Goal: Task Accomplishment & Management: Use online tool/utility

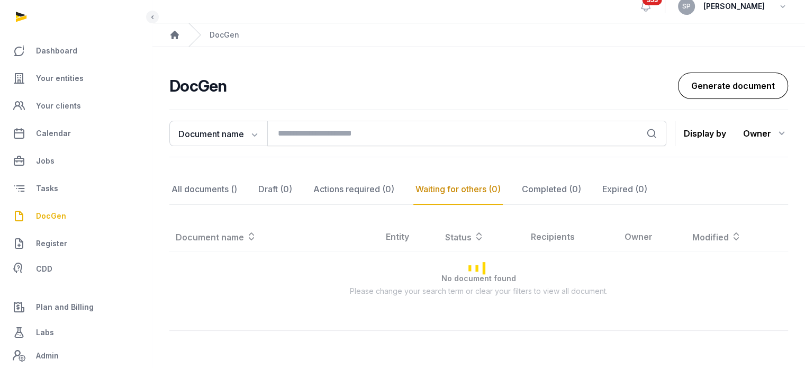
click at [712, 86] on link "Generate document" at bounding box center [733, 85] width 110 height 26
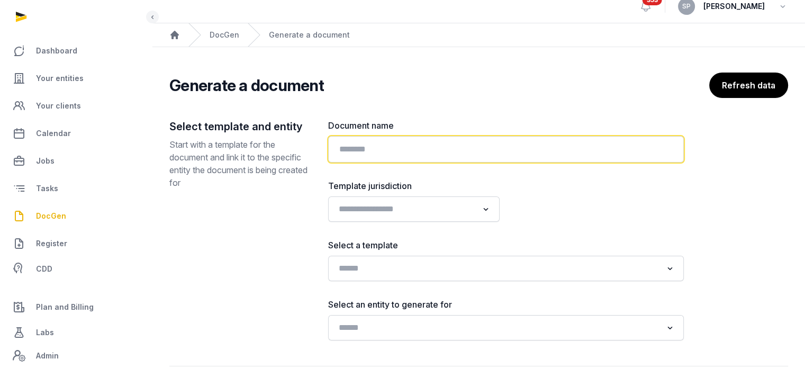
click at [449, 152] on input "text" at bounding box center [505, 149] width 355 height 26
click at [407, 150] on input "**********" at bounding box center [505, 149] width 355 height 26
click at [482, 151] on input "**********" at bounding box center [505, 149] width 355 height 26
paste input "**********"
type input "**********"
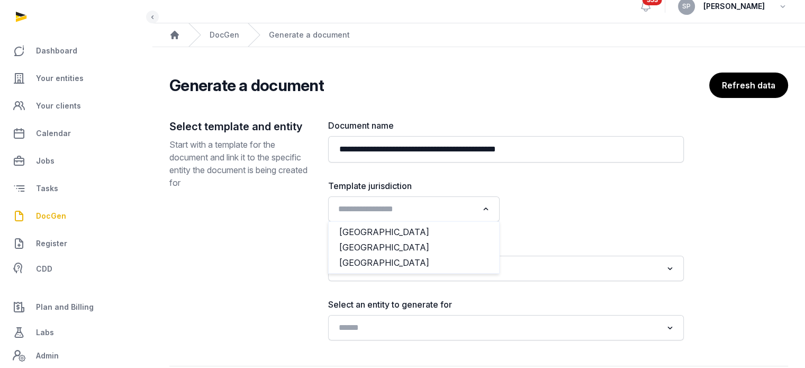
click at [467, 212] on input "Search for option" at bounding box center [405, 209] width 143 height 15
click at [430, 251] on li "[GEOGRAPHIC_DATA]" at bounding box center [414, 247] width 170 height 15
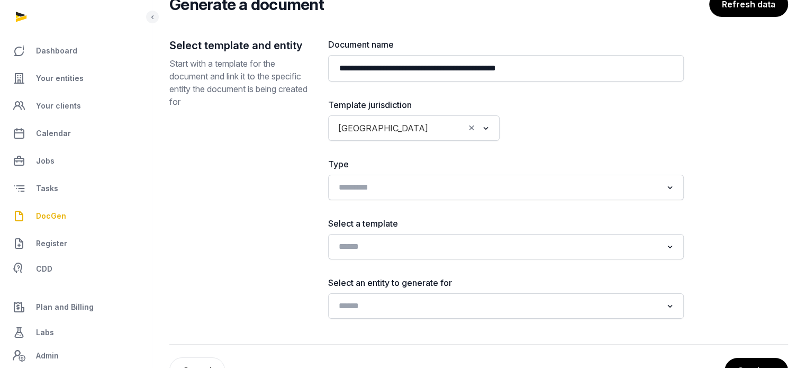
scroll to position [127, 0]
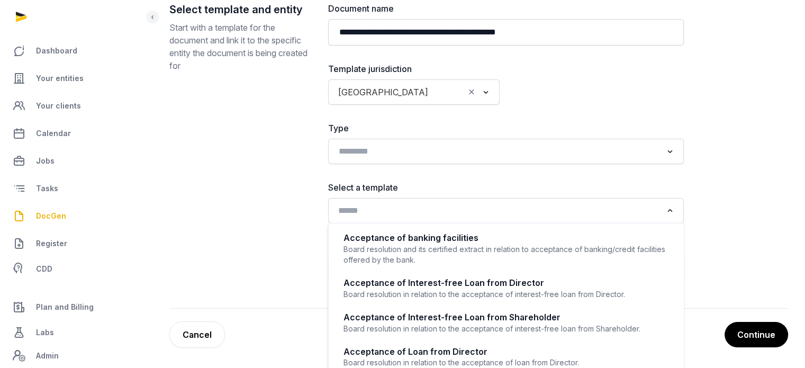
click at [454, 213] on input "Search for option" at bounding box center [497, 210] width 327 height 15
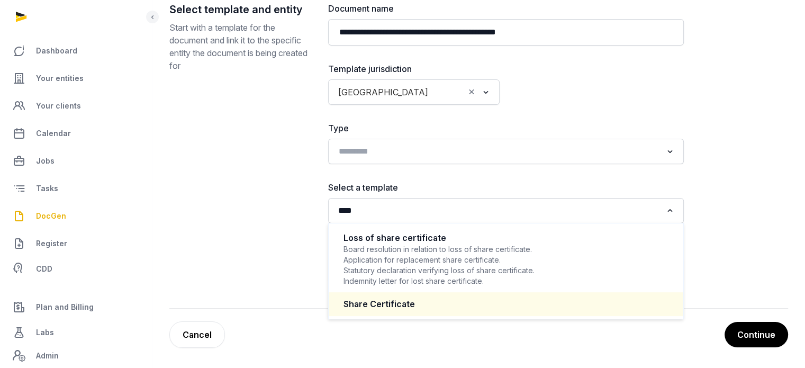
click at [381, 292] on li "Share Certificate" at bounding box center [506, 304] width 354 height 24
type input "****"
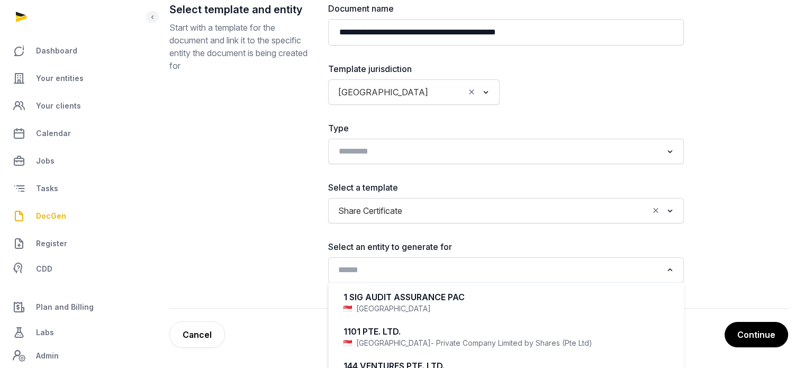
click at [401, 270] on input "Search for option" at bounding box center [497, 269] width 327 height 15
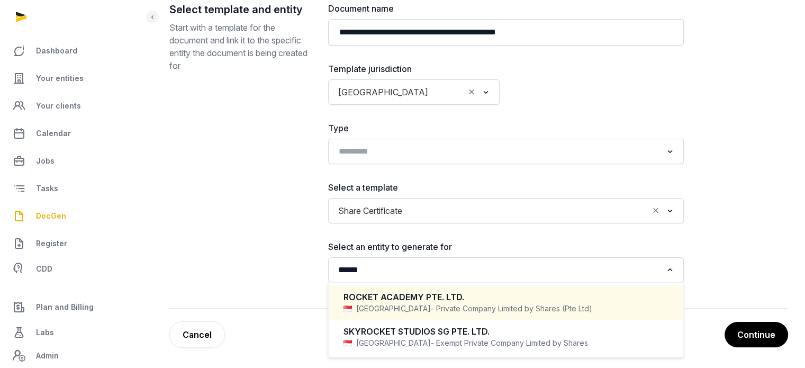
click at [388, 300] on div "ROCKET ACADEMY PTE. LTD." at bounding box center [505, 297] width 325 height 12
type input "******"
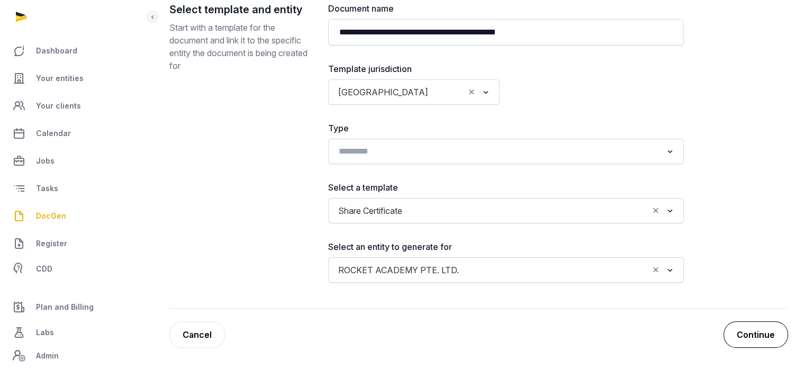
click at [754, 335] on button "Continue" at bounding box center [755, 334] width 65 height 26
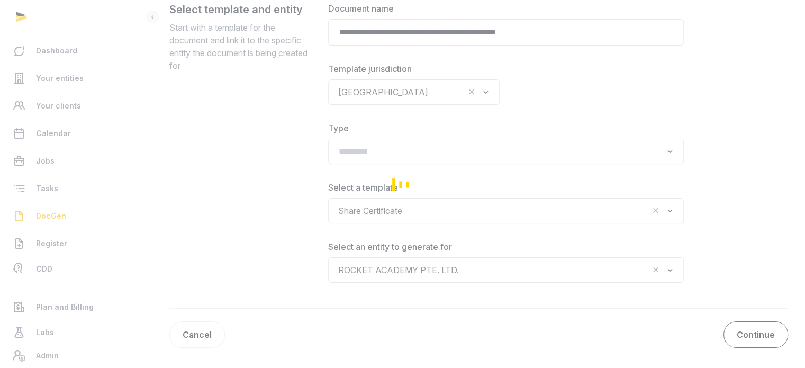
scroll to position [110, 0]
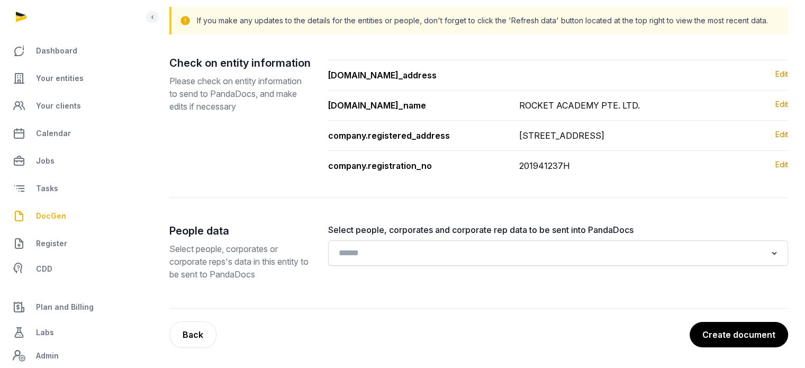
click at [754, 335] on button "Create document" at bounding box center [738, 334] width 98 height 25
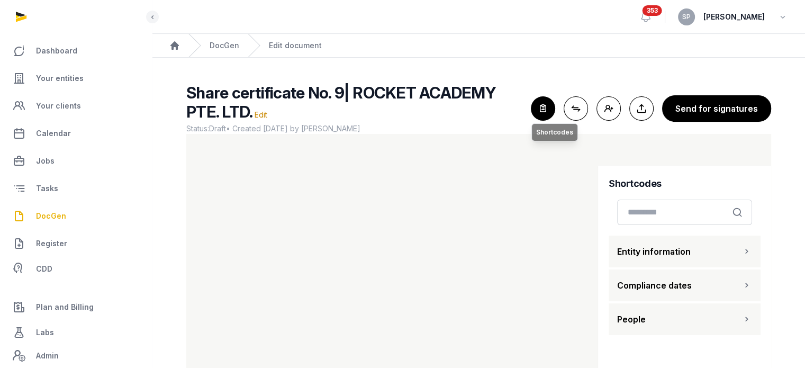
click at [548, 112] on icon "button" at bounding box center [542, 108] width 23 height 23
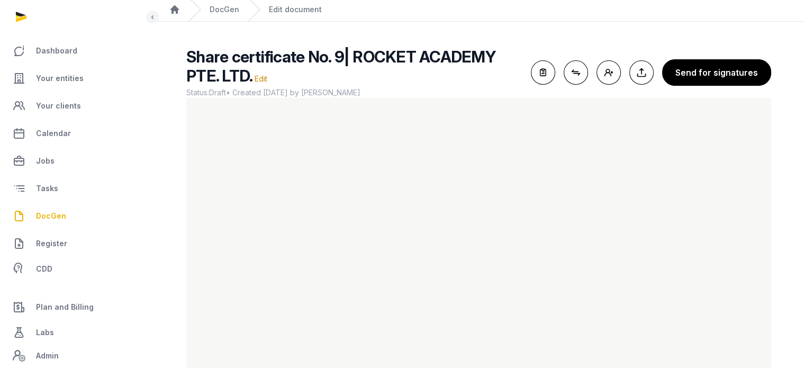
scroll to position [63, 0]
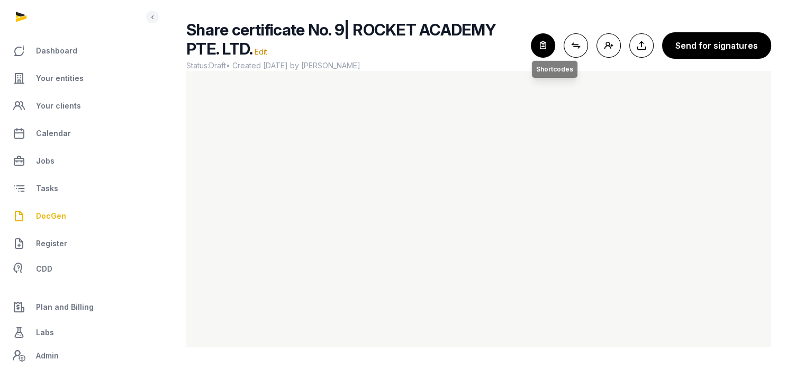
click at [541, 44] on icon "button" at bounding box center [542, 45] width 23 height 23
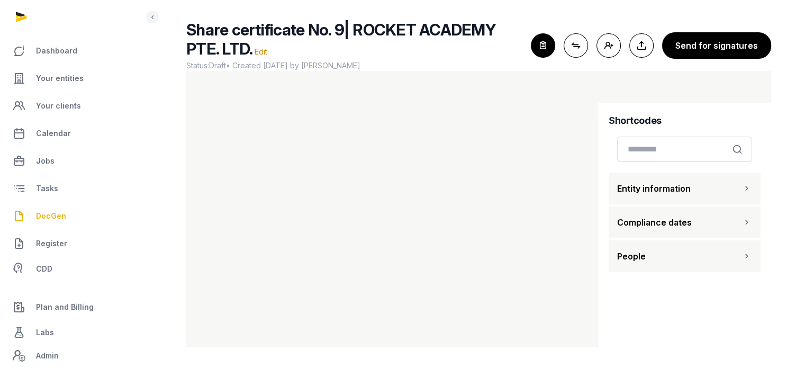
click at [694, 258] on button "People" at bounding box center [684, 256] width 152 height 32
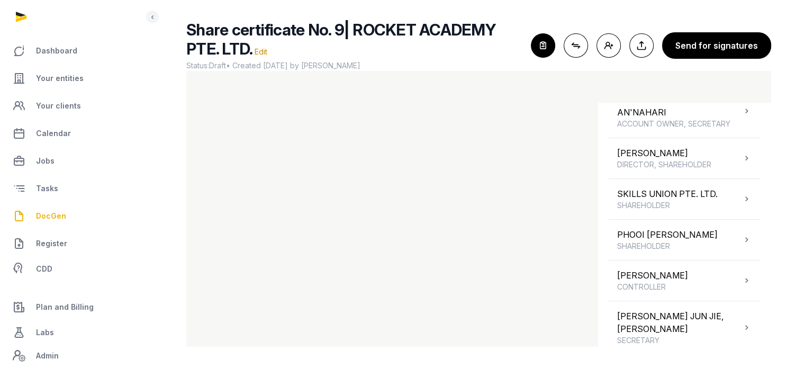
scroll to position [190, 0]
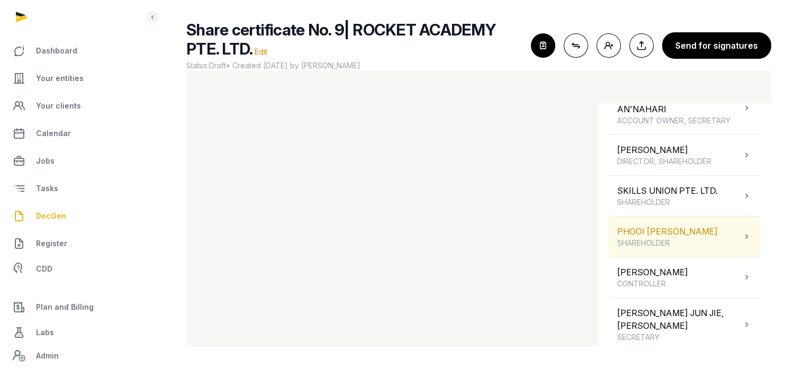
click at [697, 238] on div "PHOOI WEN KAI, NICHOLAS SHAREHOLDER" at bounding box center [667, 236] width 101 height 23
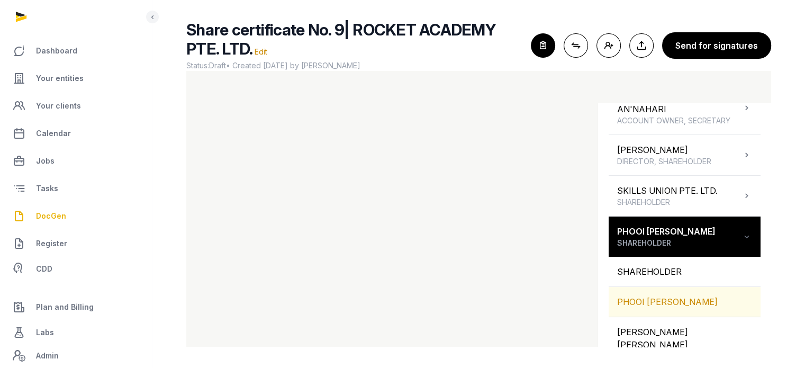
click at [693, 307] on div "PHOOI WEN KAI, NICHOLAS" at bounding box center [684, 302] width 152 height 30
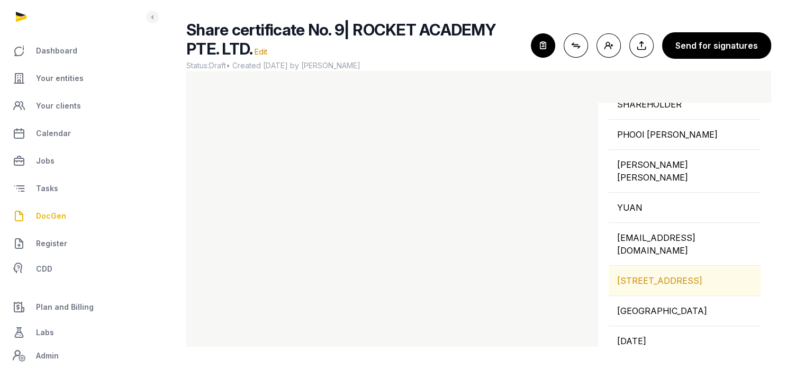
scroll to position [360, 0]
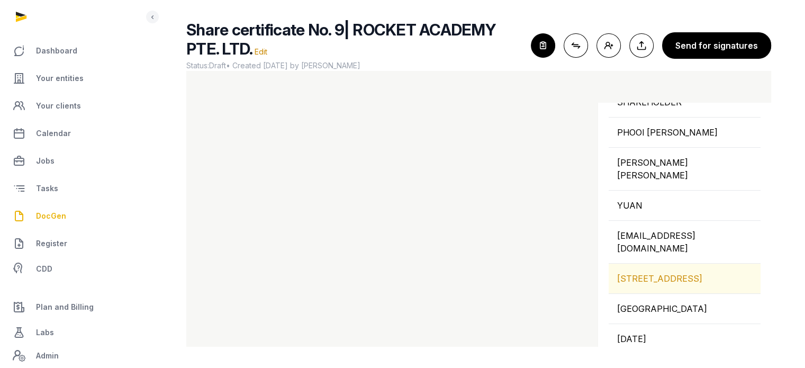
click at [681, 279] on div "10 JLN AMPANG, SINGAPORE, 268650, SINGAPORE" at bounding box center [684, 278] width 152 height 30
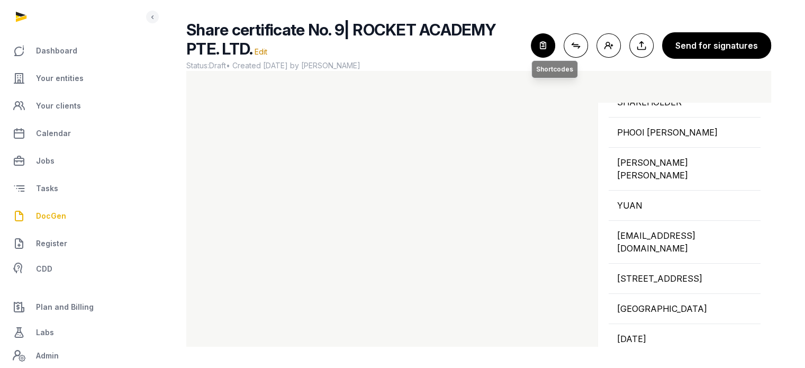
click at [542, 34] on icon "button" at bounding box center [542, 45] width 23 height 23
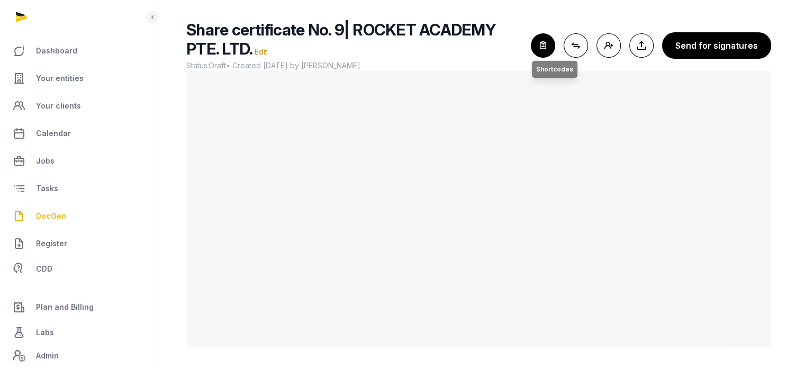
click at [547, 48] on icon "button" at bounding box center [542, 45] width 23 height 23
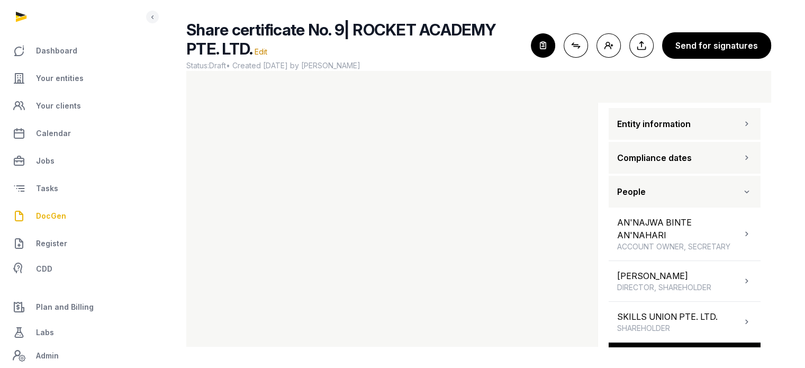
scroll to position [136, 0]
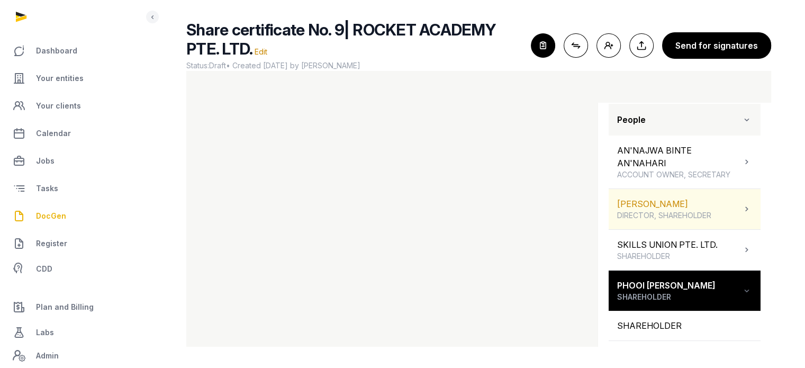
click at [717, 196] on div "ALEXANDER BENEDICT YAN YAOHENG DIRECTOR, SHAREHOLDER" at bounding box center [684, 209] width 152 height 40
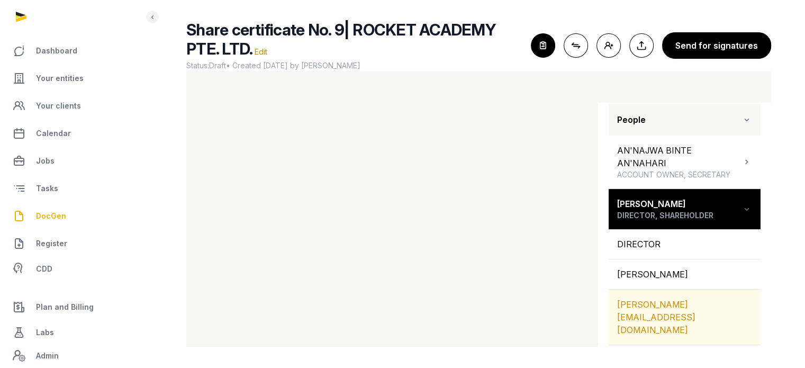
click at [723, 323] on div "ALEXANDER.YAN@TRENTGLOBAL.EDU.SG" at bounding box center [684, 316] width 152 height 55
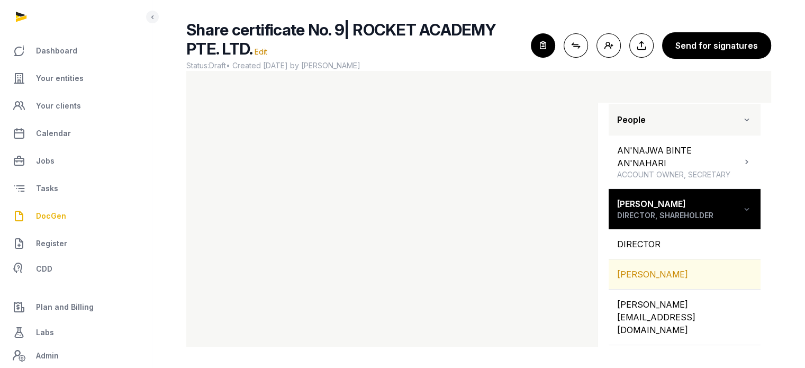
click at [670, 287] on div "[PERSON_NAME]" at bounding box center [684, 274] width 152 height 30
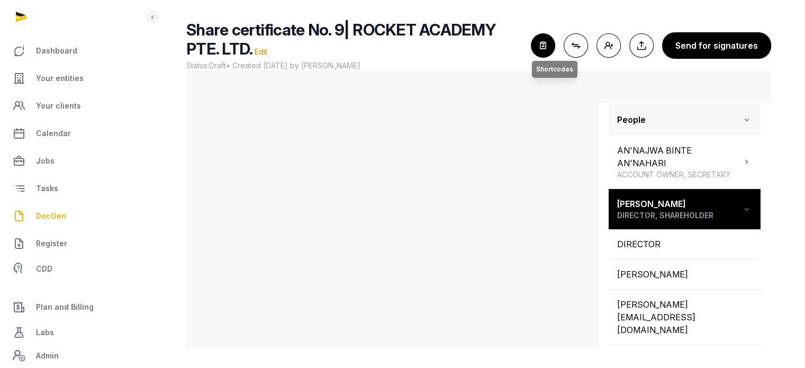
click at [549, 53] on icon "button" at bounding box center [542, 45] width 23 height 23
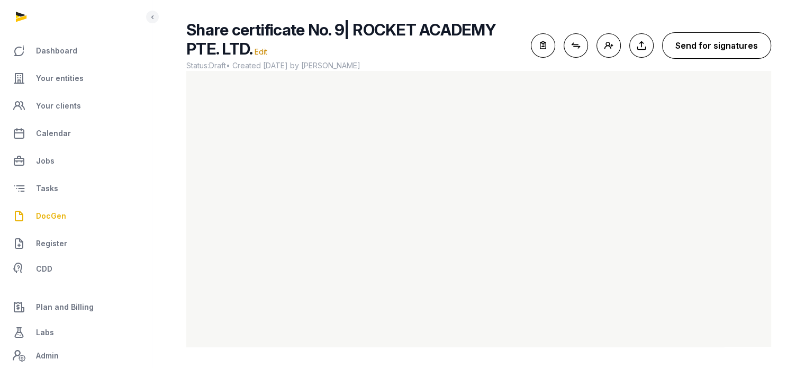
click at [721, 42] on button "Send for signatures" at bounding box center [716, 45] width 109 height 26
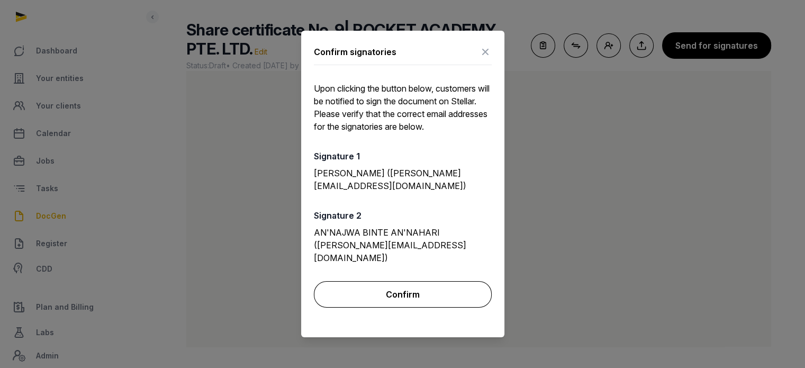
click at [417, 287] on button "Confirm" at bounding box center [403, 294] width 178 height 26
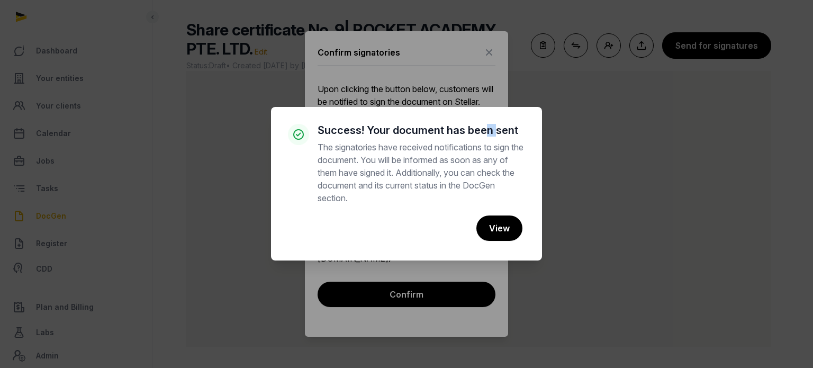
drag, startPoint x: 495, startPoint y: 15, endPoint x: 487, endPoint y: 59, distance: 44.6
click at [487, 59] on div "× Success! Your document has been sent The signatories have received notificati…" at bounding box center [406, 184] width 813 height 368
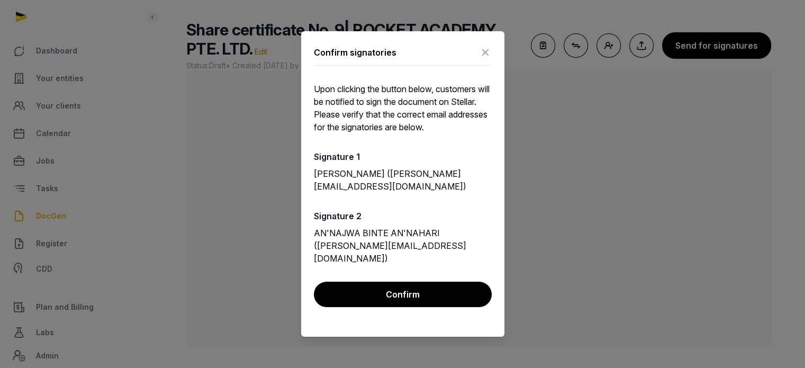
click at [487, 59] on icon at bounding box center [485, 52] width 13 height 17
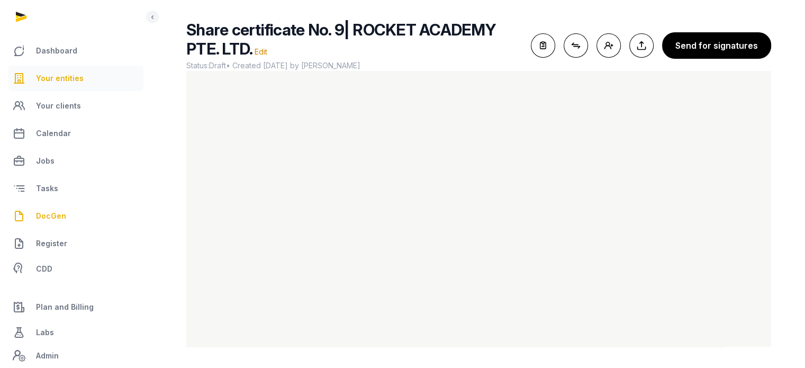
click at [63, 84] on span "Your entities" at bounding box center [60, 78] width 48 height 13
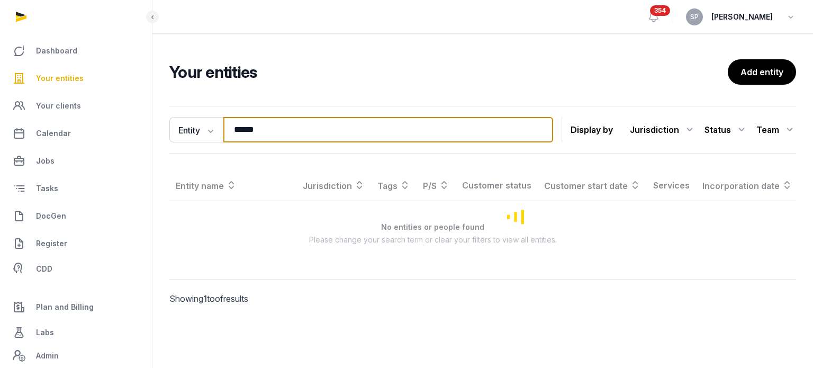
click at [267, 129] on input "******" at bounding box center [388, 129] width 330 height 25
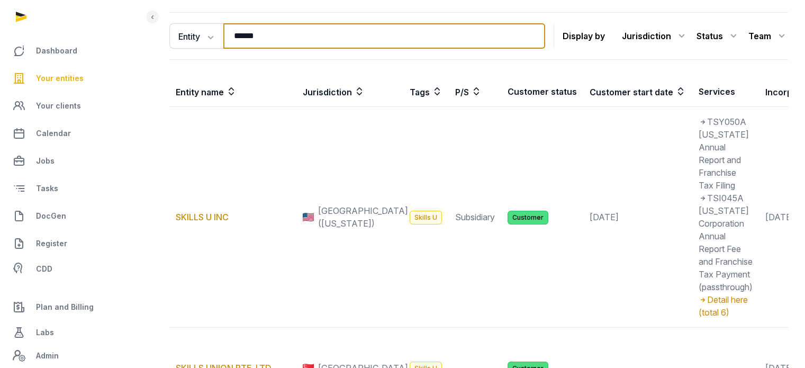
scroll to position [256, 0]
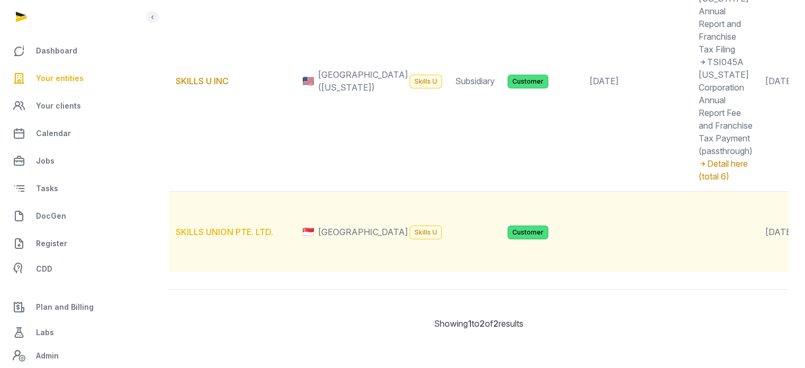
type input "******"
click at [244, 236] on link "SKILLS UNION PTE. LTD." at bounding box center [224, 231] width 97 height 11
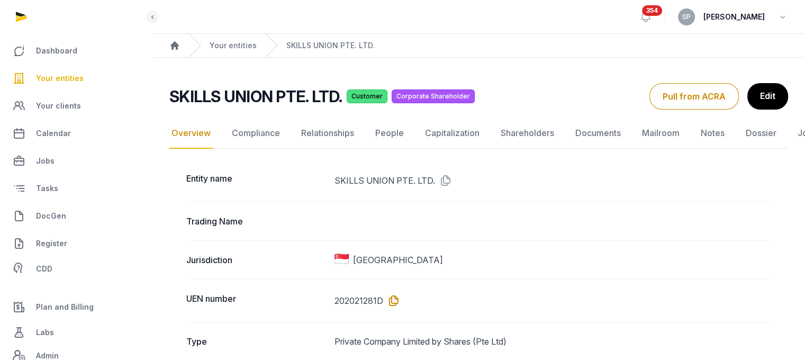
click at [392, 303] on icon at bounding box center [391, 300] width 17 height 17
click at [588, 132] on link "Documents" at bounding box center [598, 133] width 50 height 31
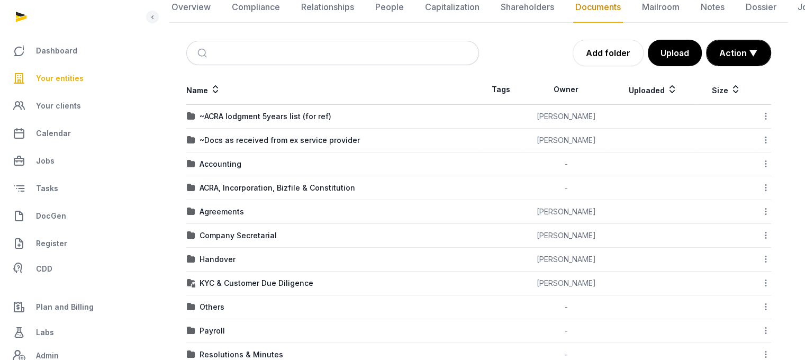
scroll to position [269, 0]
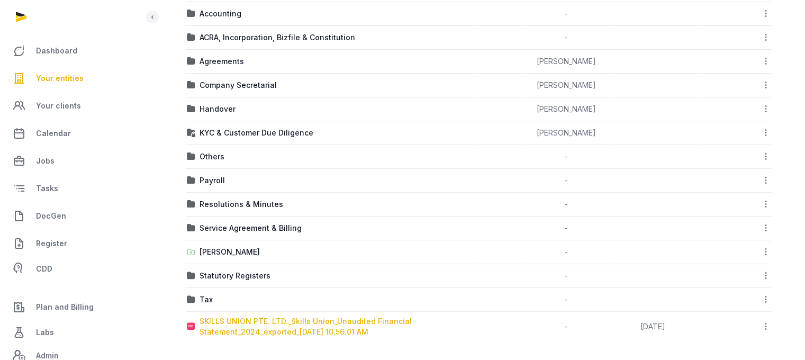
click at [256, 322] on div "SKILLS UNION PTE. LTD._Skills Union_Unaudited Financial Statement_2024_exported…" at bounding box center [338, 326] width 279 height 21
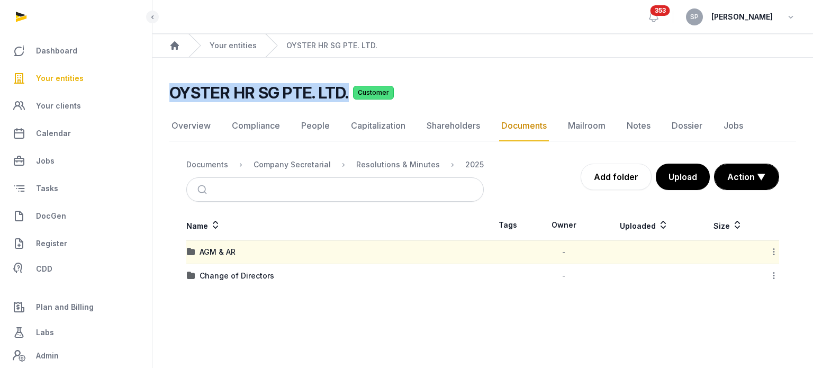
drag, startPoint x: 0, startPoint y: 0, endPoint x: 78, endPoint y: 74, distance: 107.4
click at [78, 74] on span "Your entities" at bounding box center [60, 78] width 48 height 13
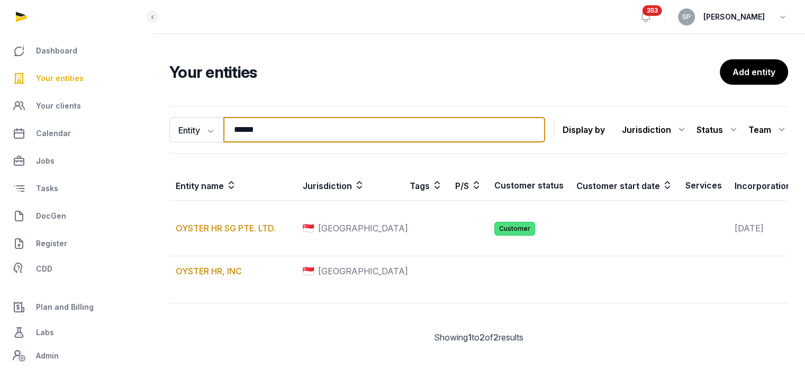
click at [297, 136] on input "******" at bounding box center [384, 129] width 322 height 25
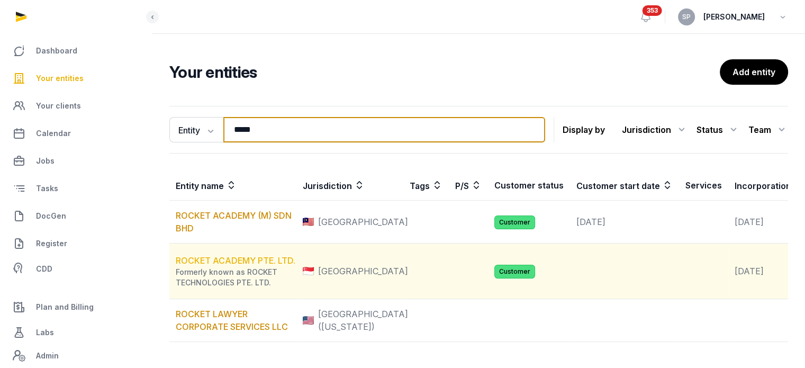
type input "*****"
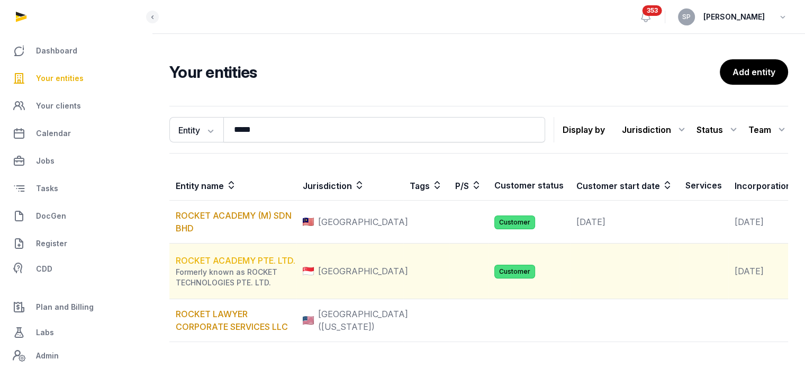
click at [247, 266] on link "ROCKET ACADEMY PTE. LTD." at bounding box center [236, 260] width 120 height 11
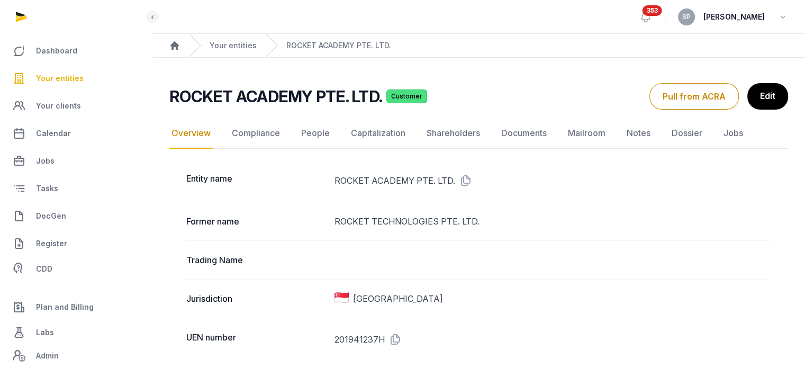
click at [461, 181] on icon at bounding box center [463, 180] width 17 height 17
click at [512, 134] on link "Documents" at bounding box center [524, 133] width 50 height 31
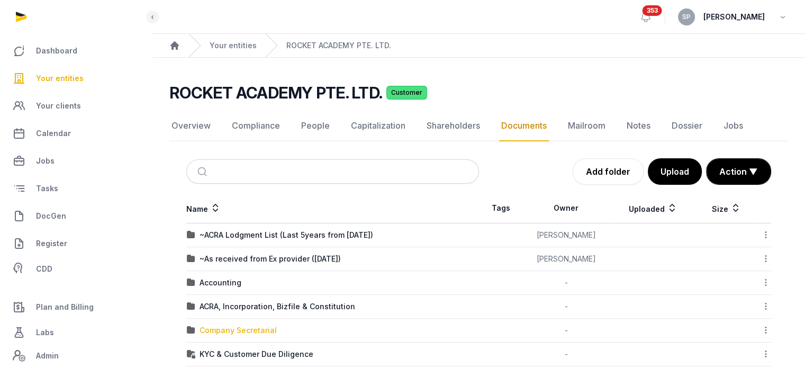
click at [245, 326] on div "Company Secretarial" at bounding box center [237, 330] width 77 height 11
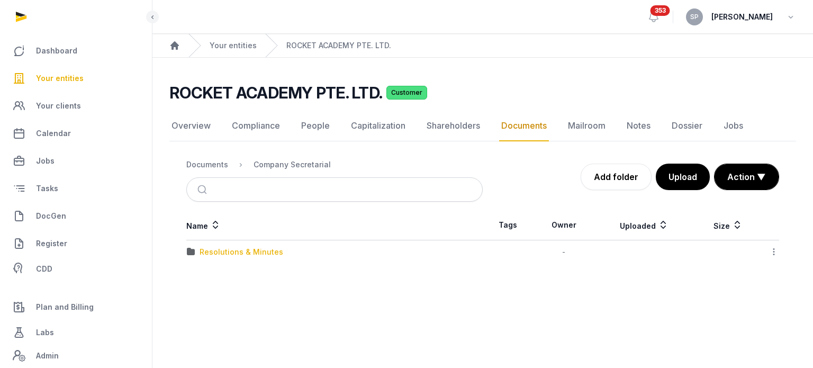
click at [254, 249] on div "Resolutions & Minutes" at bounding box center [241, 252] width 84 height 11
click at [207, 278] on div "2025" at bounding box center [208, 275] width 19 height 11
click at [216, 273] on div "Transfer of shares" at bounding box center [233, 275] width 69 height 11
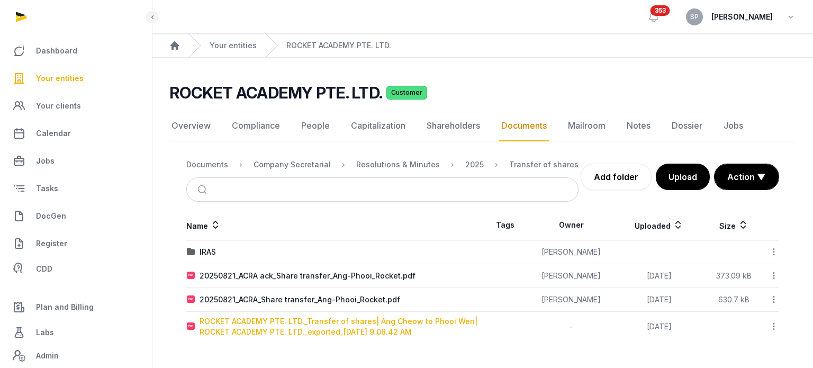
click at [269, 325] on div "ROCKET ACADEMY PTE. LTD._Transfer of shares| Ang Cheow to Phooi Wen| ROCKET ACA…" at bounding box center [340, 326] width 282 height 21
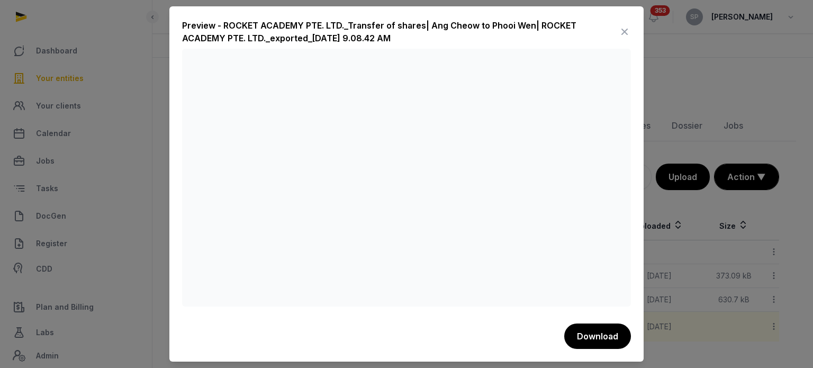
click at [624, 33] on icon at bounding box center [624, 31] width 13 height 17
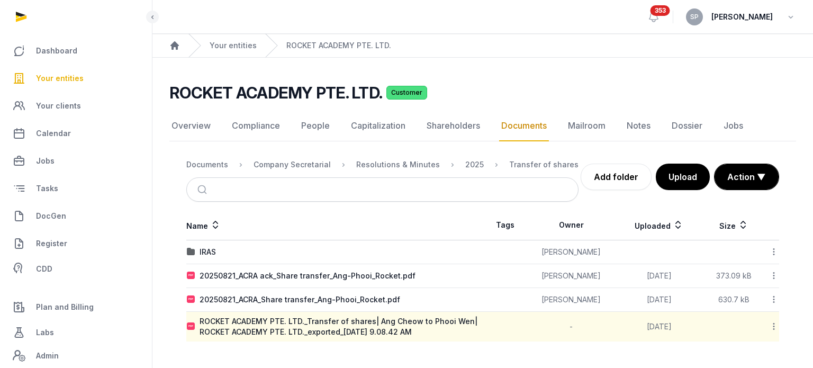
click at [74, 79] on span "Your entities" at bounding box center [60, 78] width 48 height 13
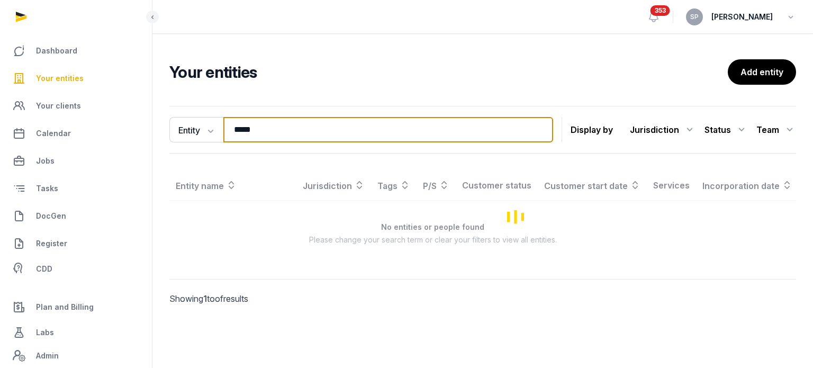
click at [267, 125] on input "*****" at bounding box center [388, 129] width 330 height 25
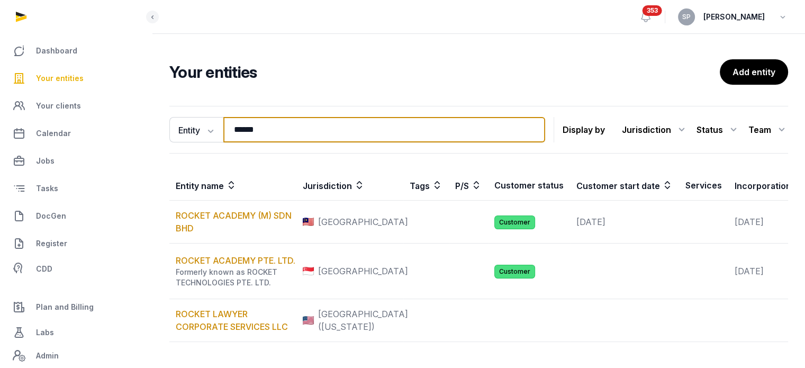
type input "******"
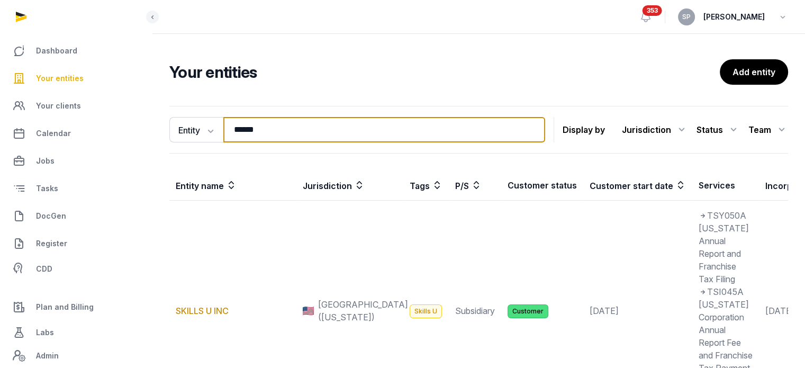
scroll to position [286, 0]
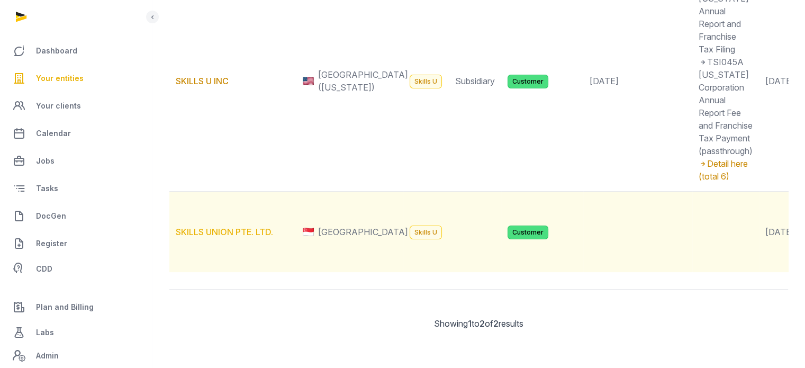
click at [238, 226] on link "SKILLS UNION PTE. LTD." at bounding box center [224, 231] width 97 height 11
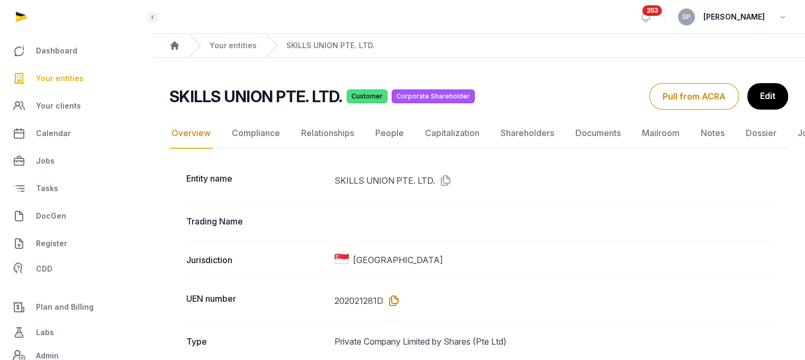
click at [393, 299] on icon at bounding box center [391, 300] width 17 height 17
click at [576, 139] on link "Documents" at bounding box center [598, 133] width 50 height 31
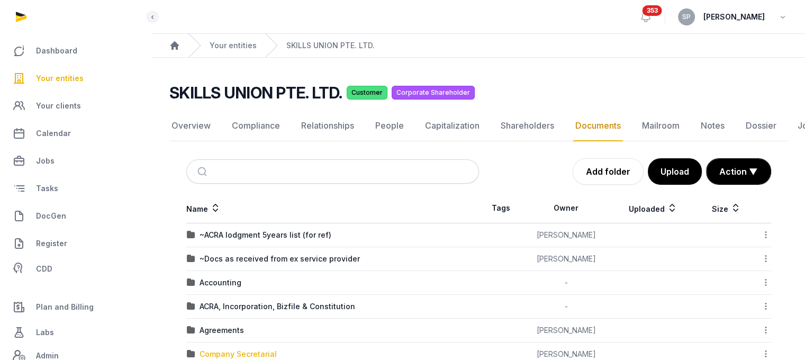
click at [243, 350] on div "Company Secretarial" at bounding box center [237, 354] width 77 height 11
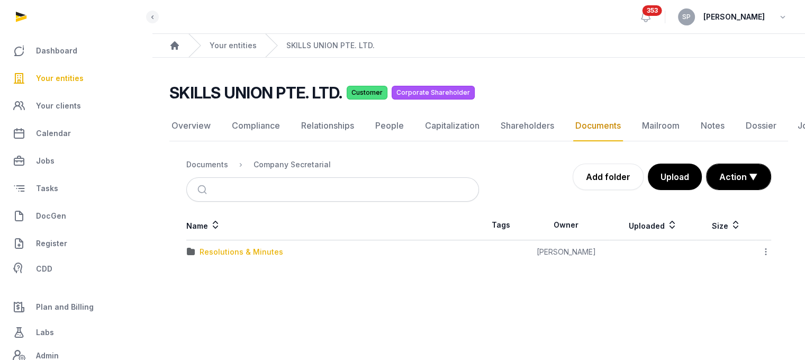
click at [237, 255] on div "Resolutions & Minutes" at bounding box center [241, 252] width 84 height 11
click at [216, 274] on div "2025" at bounding box center [208, 275] width 19 height 11
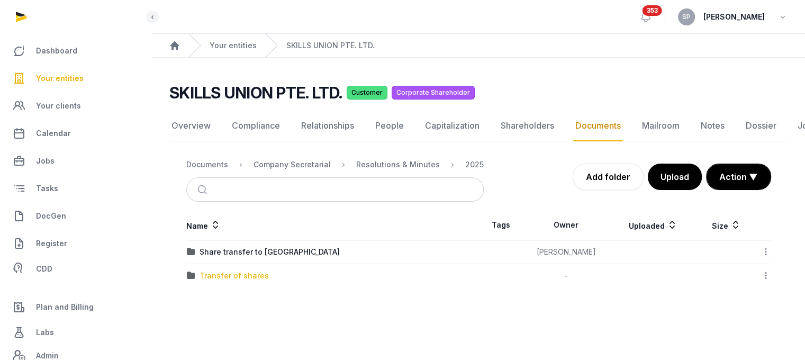
click at [224, 275] on div "Transfer of shares" at bounding box center [233, 275] width 69 height 11
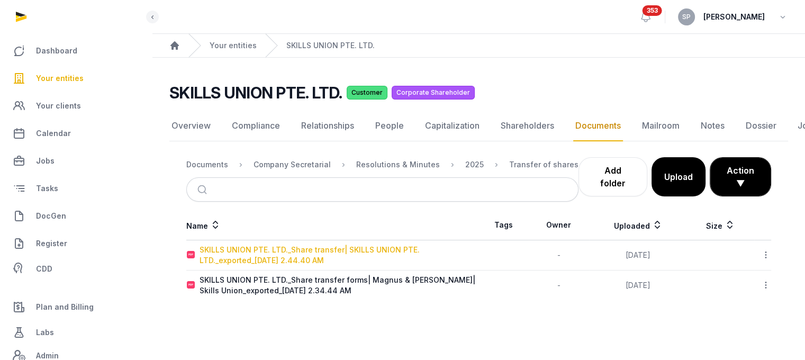
click at [335, 250] on div "SKILLS UNION PTE. LTD._Share transfer| SKILLS UNION PTE. LTD._exported_[DATE] 2…" at bounding box center [338, 254] width 279 height 21
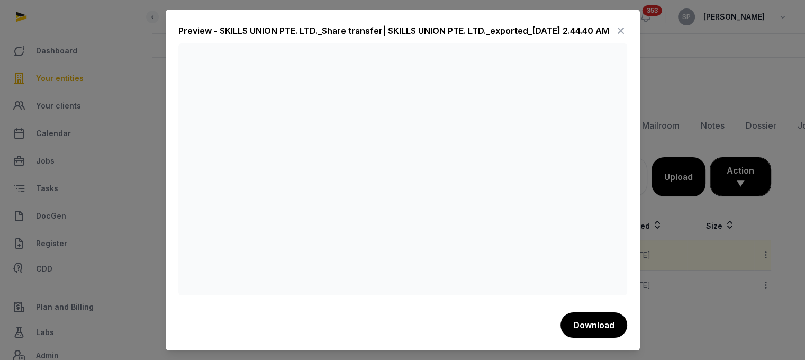
click at [618, 32] on icon at bounding box center [620, 30] width 13 height 17
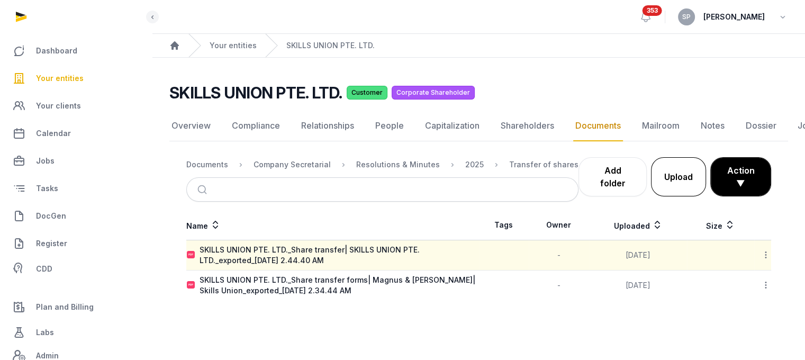
click at [674, 175] on button "Upload" at bounding box center [678, 176] width 55 height 39
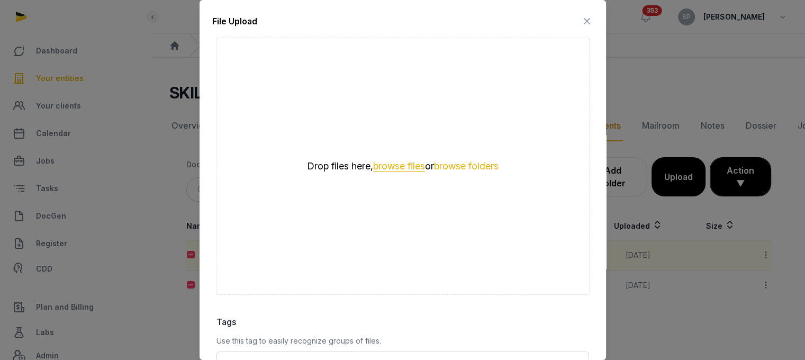
click at [398, 161] on button "browse files" at bounding box center [399, 166] width 52 height 10
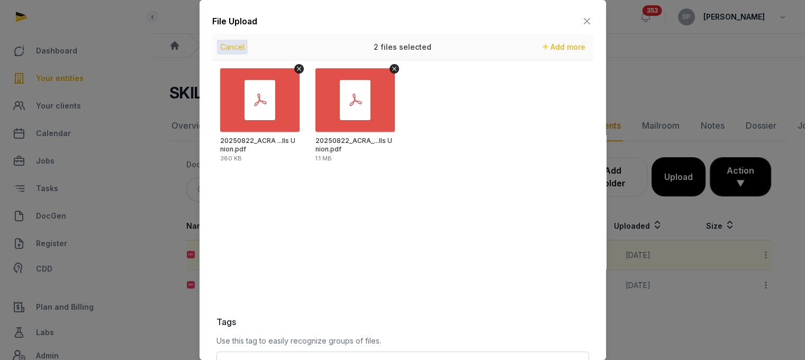
scroll to position [149, 0]
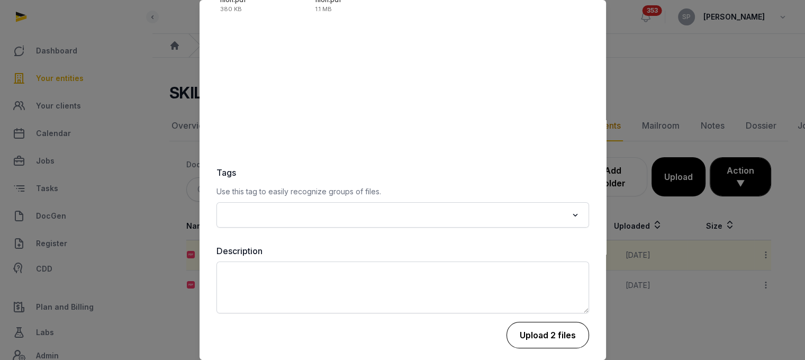
click at [557, 325] on button "Upload 2 files" at bounding box center [547, 335] width 83 height 26
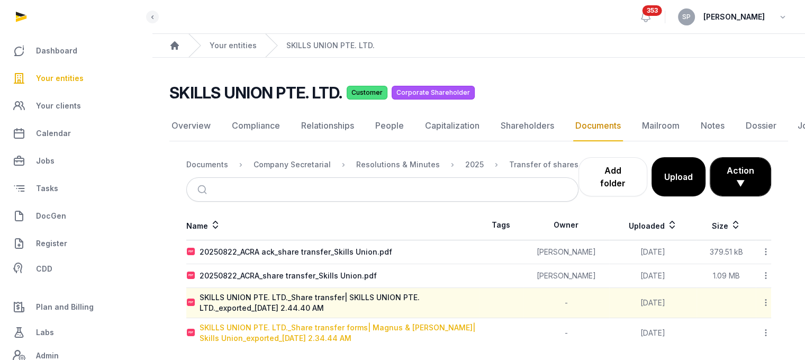
click at [285, 331] on div "SKILLS UNION PTE. LTD._Share transfer forms| Magnus & [PERSON_NAME]| Skills Uni…" at bounding box center [338, 332] width 279 height 21
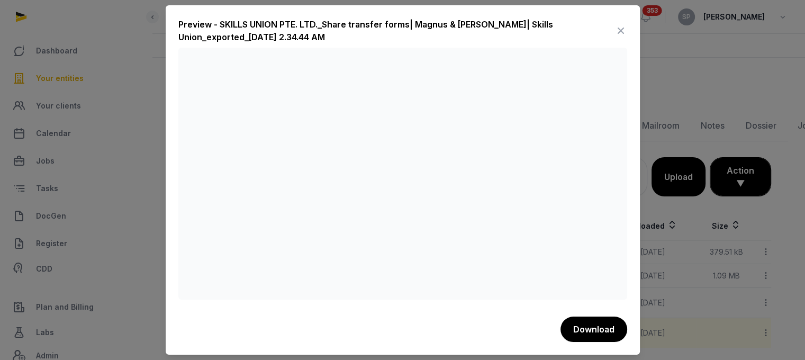
click at [617, 28] on icon at bounding box center [620, 30] width 13 height 17
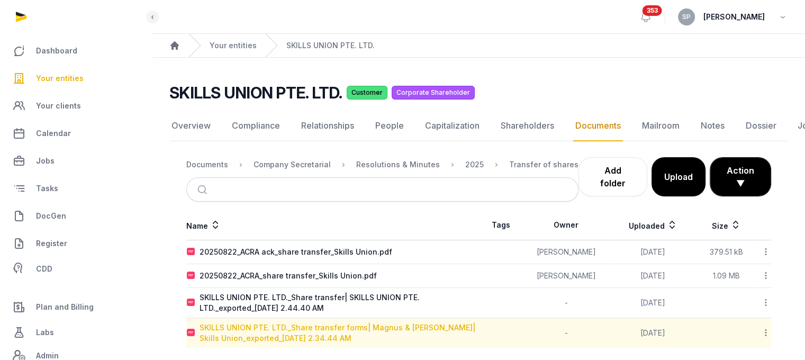
click at [289, 332] on div "SKILLS UNION PTE. LTD._Share transfer forms| Magnus & [PERSON_NAME]| Skills Uni…" at bounding box center [338, 332] width 279 height 21
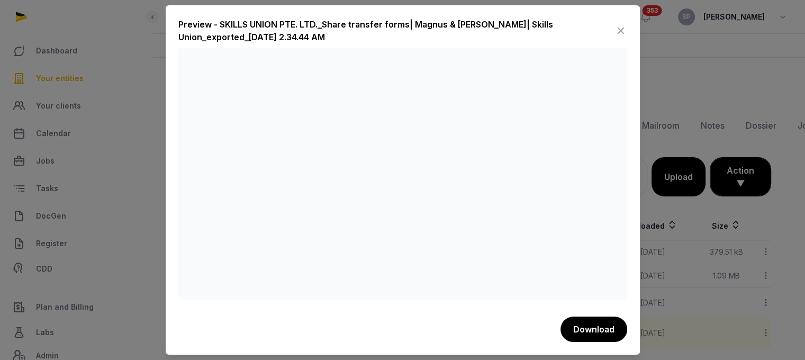
click at [617, 23] on icon at bounding box center [620, 30] width 13 height 17
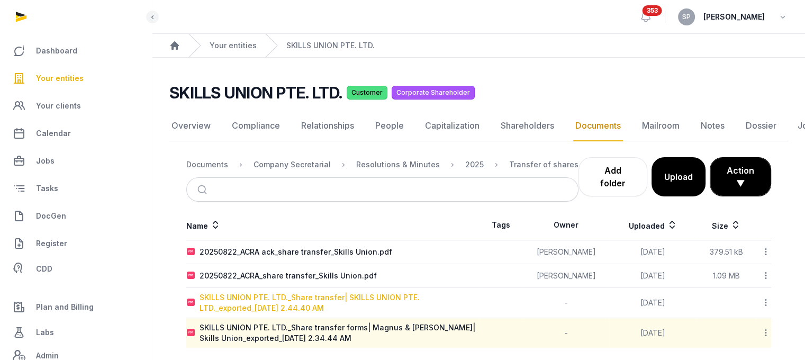
click at [345, 296] on div "SKILLS UNION PTE. LTD._Share transfer| SKILLS UNION PTE. LTD._exported_[DATE] 2…" at bounding box center [338, 302] width 279 height 21
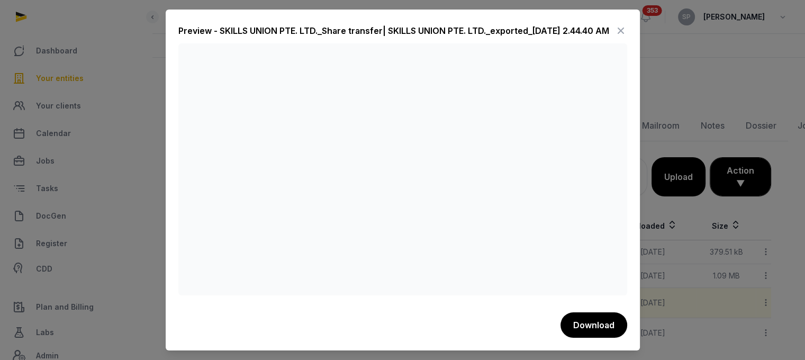
click at [622, 31] on icon at bounding box center [620, 30] width 13 height 17
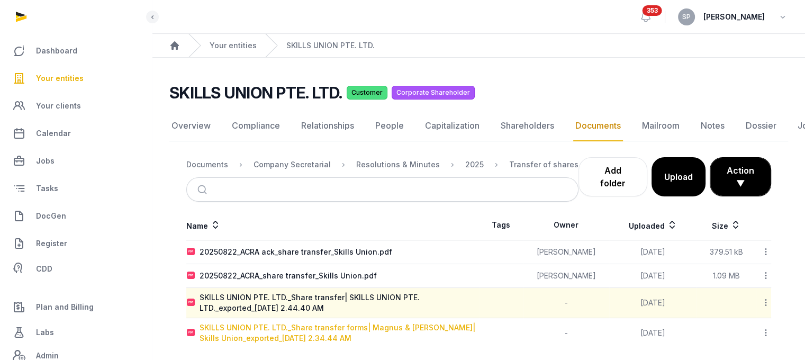
click at [337, 326] on div "SKILLS UNION PTE. LTD._Share transfer forms| Magnus & [PERSON_NAME]| Skills Uni…" at bounding box center [338, 332] width 279 height 21
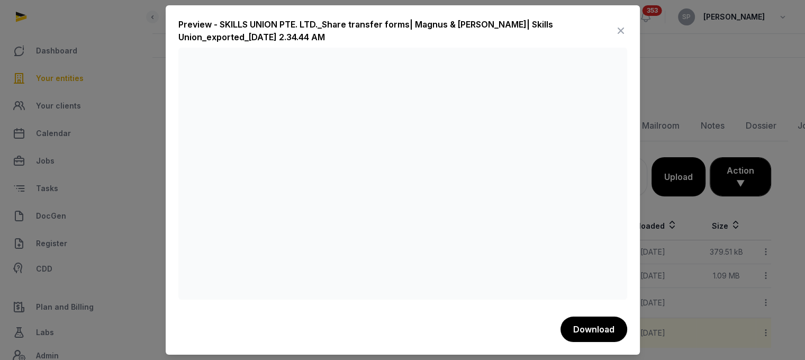
click at [618, 27] on icon at bounding box center [620, 30] width 13 height 17
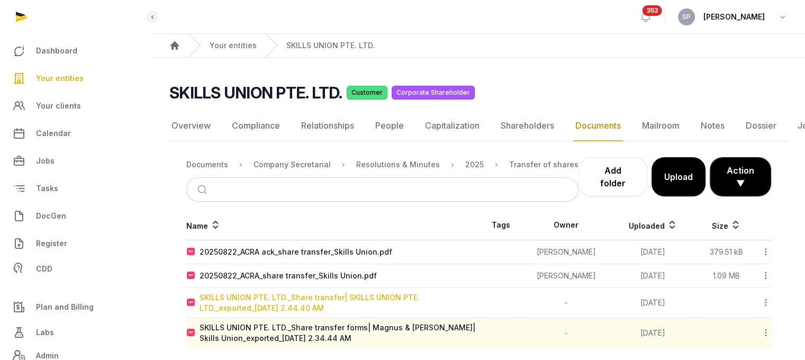
click at [316, 305] on div "SKILLS UNION PTE. LTD._Share transfer| SKILLS UNION PTE. LTD._exported_[DATE] 2…" at bounding box center [338, 302] width 279 height 21
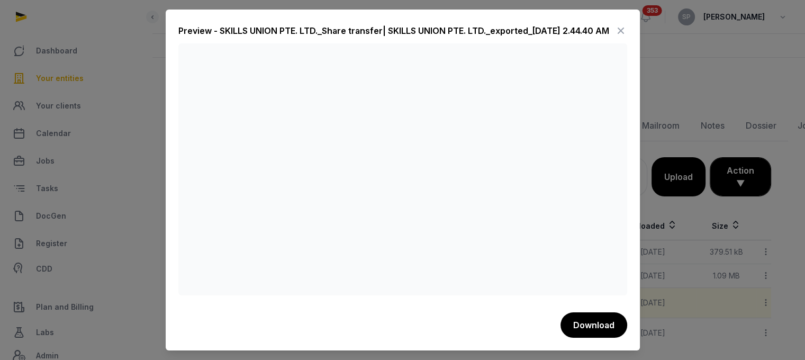
click at [622, 30] on icon at bounding box center [620, 30] width 13 height 17
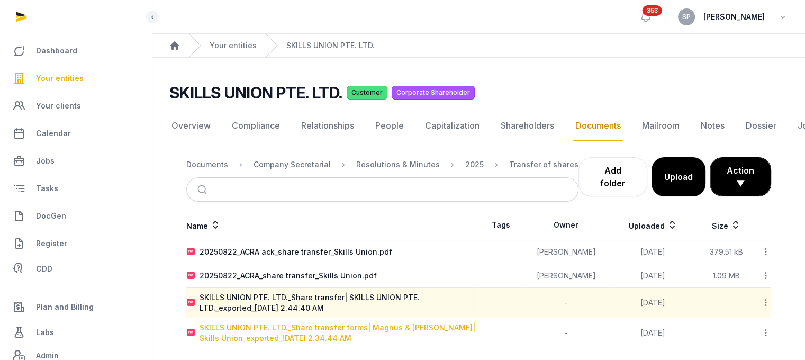
click at [282, 332] on div "SKILLS UNION PTE. LTD._Share transfer forms| Magnus & [PERSON_NAME]| Skills Uni…" at bounding box center [338, 332] width 279 height 21
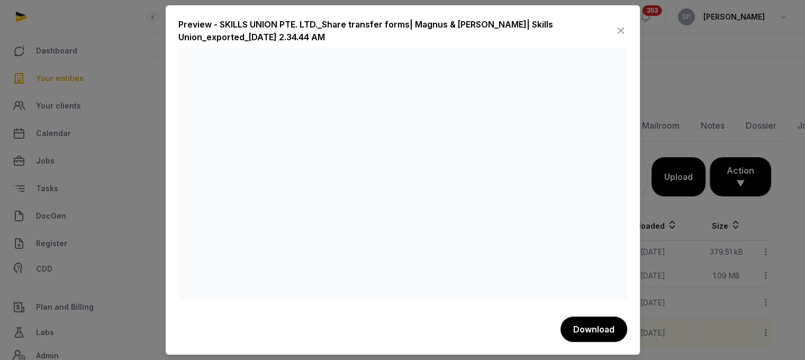
click at [619, 29] on icon at bounding box center [620, 30] width 13 height 17
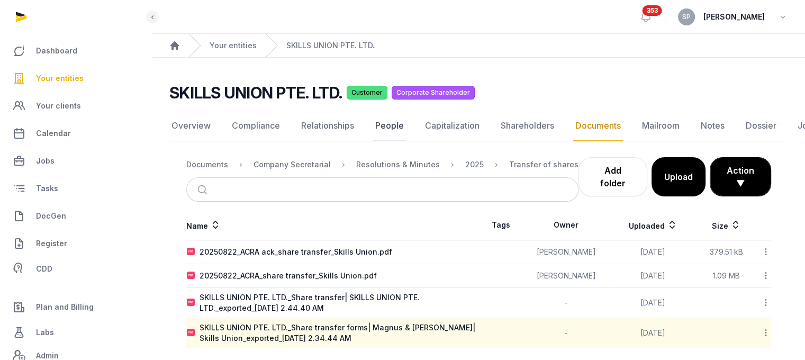
click at [376, 118] on link "People" at bounding box center [389, 126] width 33 height 31
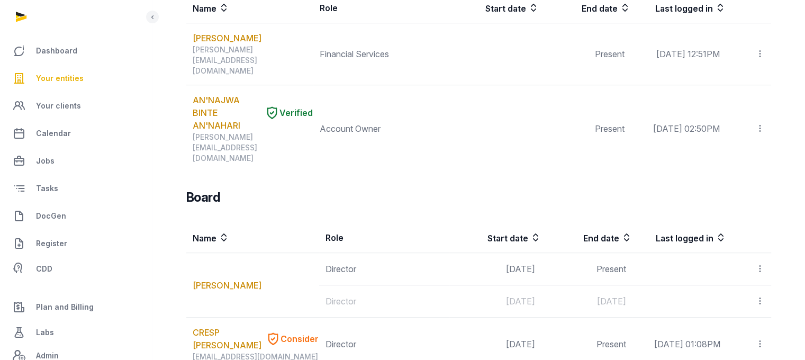
scroll to position [699, 0]
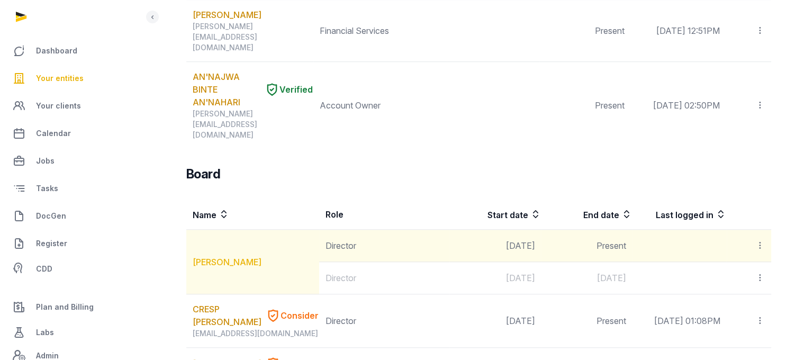
click at [223, 256] on link "[PERSON_NAME]" at bounding box center [227, 262] width 69 height 13
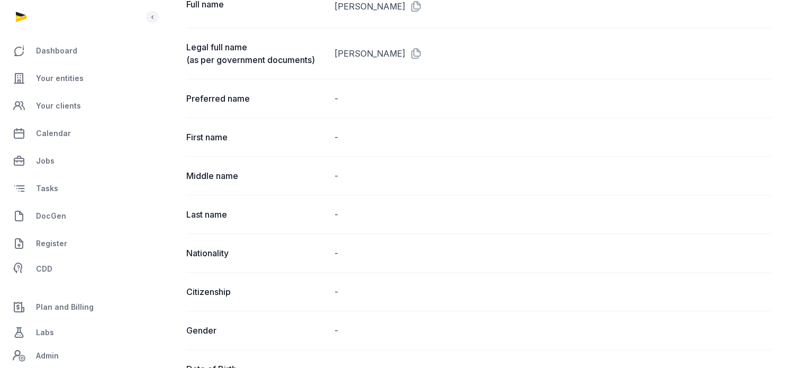
scroll to position [146, 0]
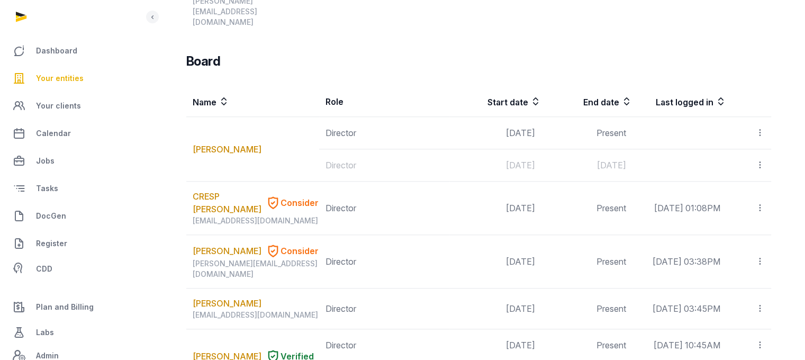
scroll to position [901, 0]
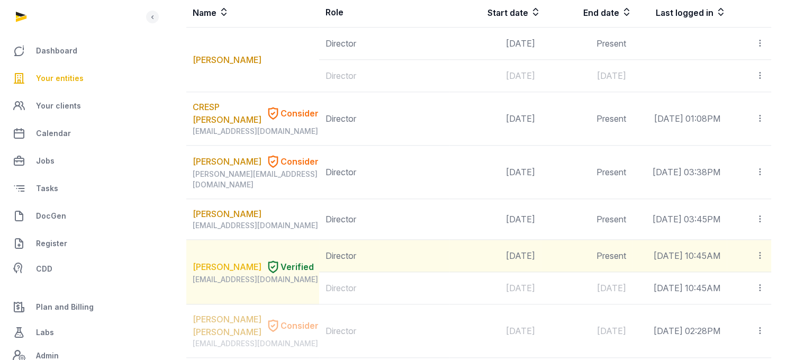
click at [221, 260] on link "[PERSON_NAME]" at bounding box center [227, 266] width 69 height 13
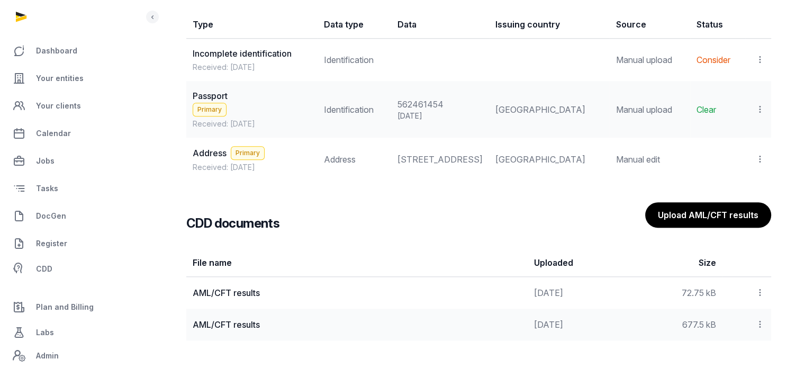
scroll to position [953, 0]
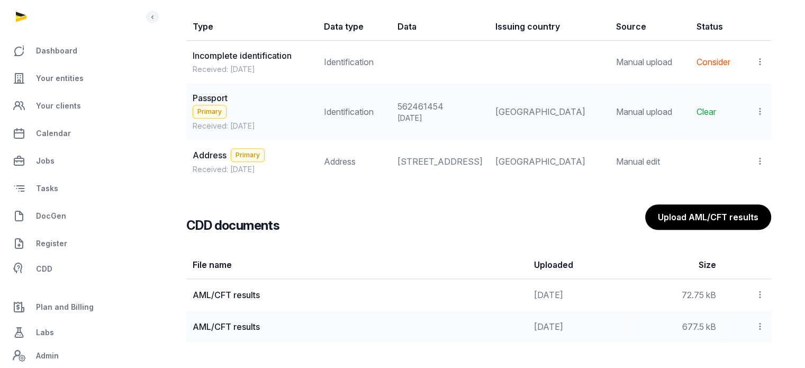
click at [759, 167] on icon at bounding box center [760, 161] width 10 height 11
click at [748, 195] on span "View" at bounding box center [744, 190] width 19 height 11
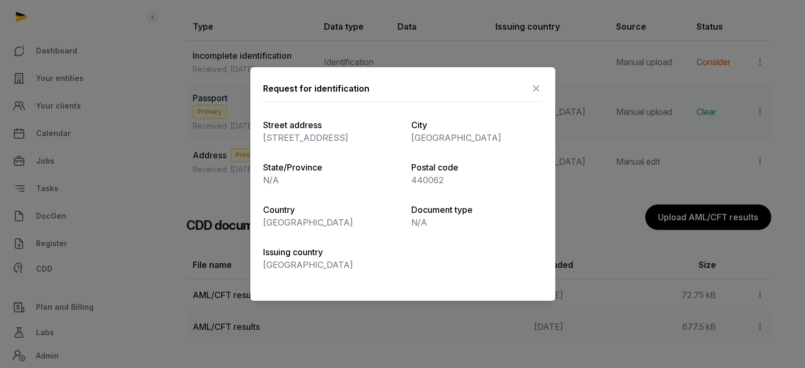
click at [533, 94] on icon at bounding box center [536, 88] width 13 height 17
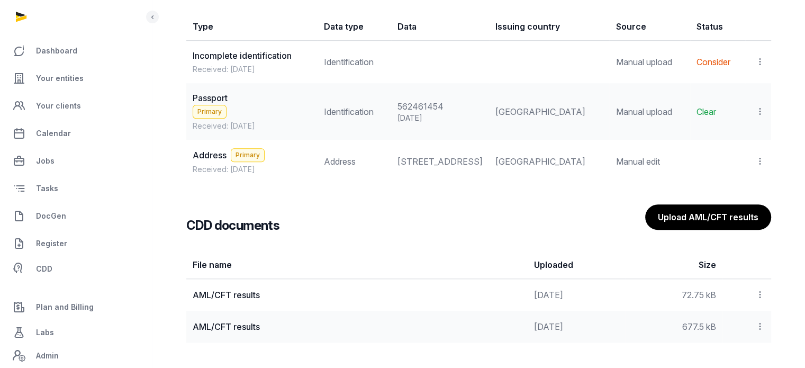
click at [760, 107] on icon at bounding box center [760, 111] width 10 height 11
click at [739, 136] on span "View" at bounding box center [744, 140] width 19 height 11
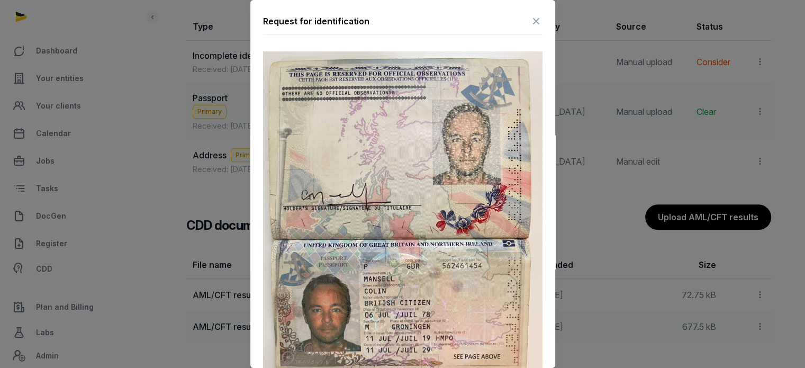
click at [592, 51] on div at bounding box center [402, 184] width 805 height 368
click at [530, 20] on icon at bounding box center [536, 21] width 13 height 17
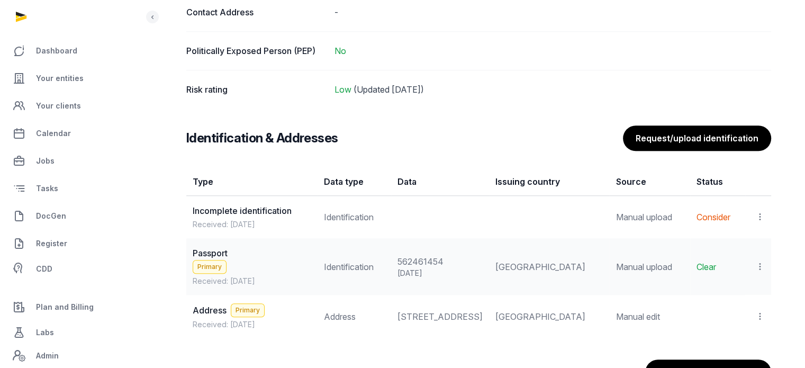
scroll to position [908, 0]
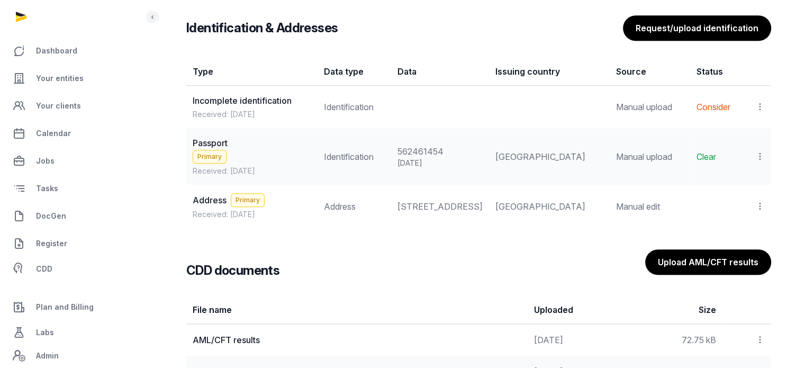
click at [759, 107] on icon at bounding box center [760, 106] width 10 height 11
click at [750, 138] on span "View" at bounding box center [744, 135] width 19 height 11
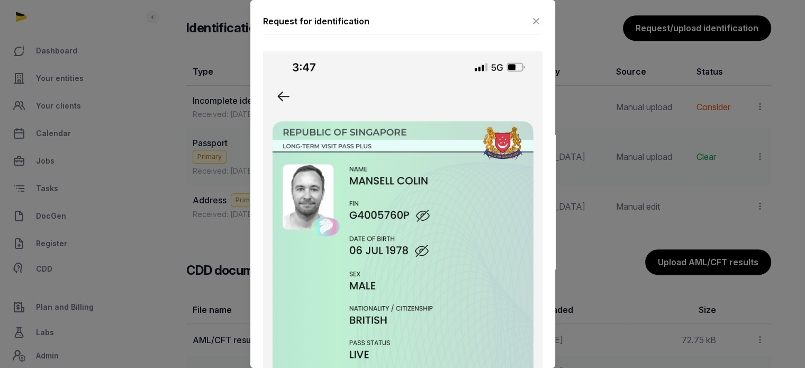
click at [530, 22] on icon at bounding box center [536, 21] width 13 height 17
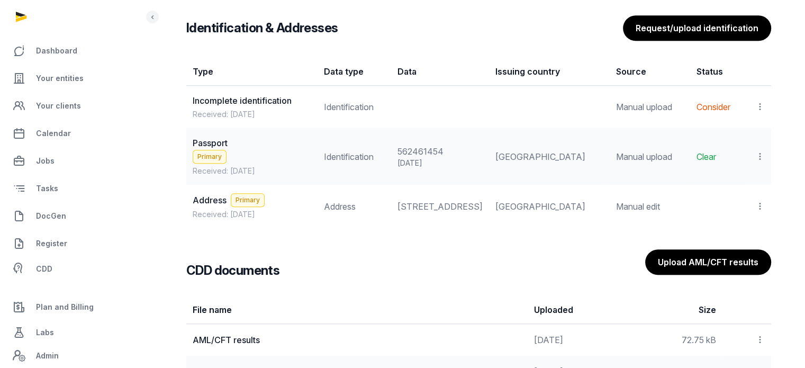
click at [761, 154] on icon at bounding box center [760, 156] width 10 height 11
click at [736, 180] on span "View" at bounding box center [744, 185] width 19 height 11
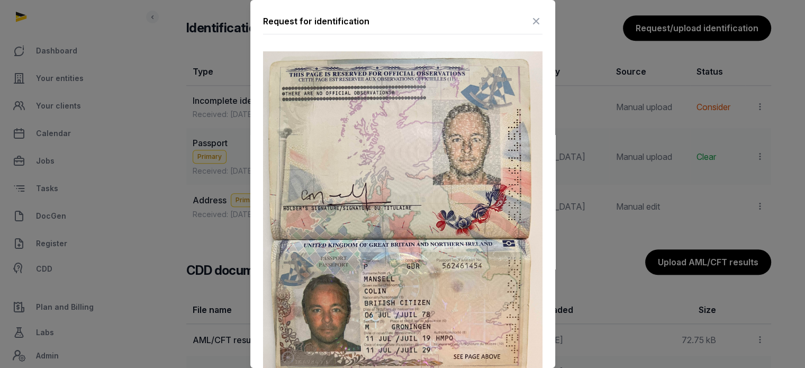
click at [531, 25] on icon at bounding box center [536, 21] width 13 height 17
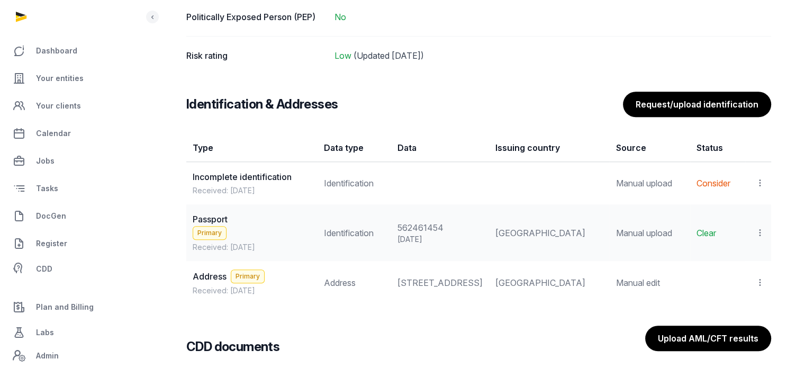
scroll to position [836, 0]
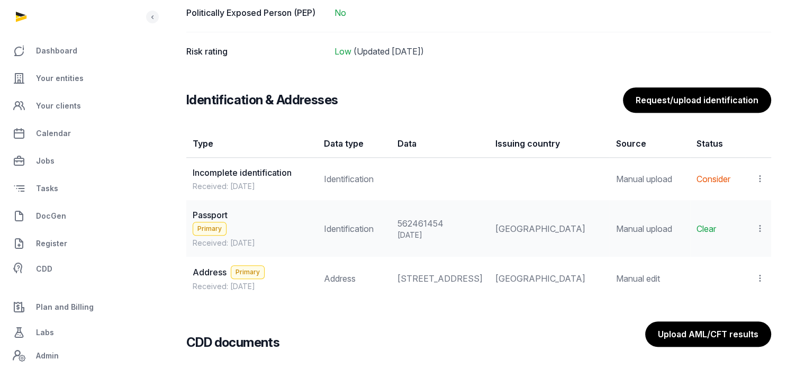
click at [761, 180] on icon at bounding box center [760, 178] width 10 height 11
click at [730, 218] on div "View" at bounding box center [713, 228] width 102 height 21
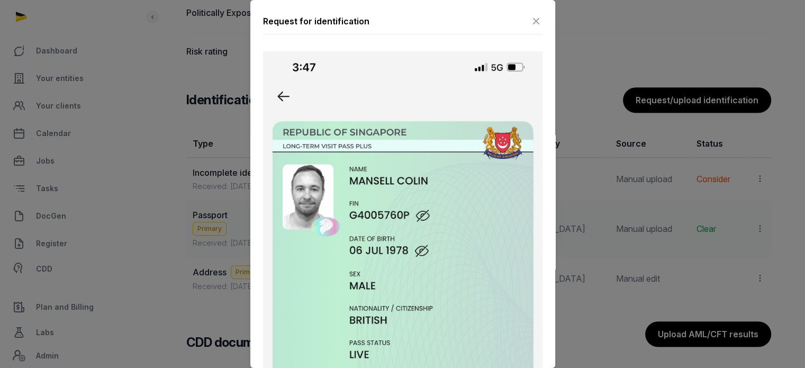
click at [530, 20] on icon at bounding box center [536, 21] width 13 height 17
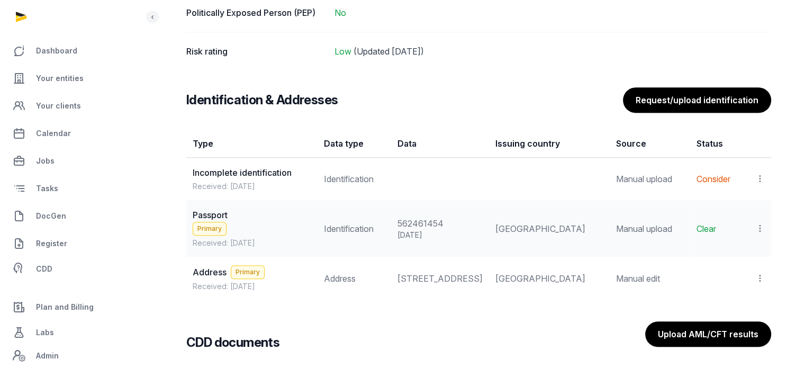
drag, startPoint x: 803, startPoint y: 198, endPoint x: 797, endPoint y: 53, distance: 145.6
click at [797, 53] on div "[PERSON_NAME] Verified Pull from ACRA Edit Full name [PERSON_NAME] Legal full n…" at bounding box center [478, 36] width 652 height 1579
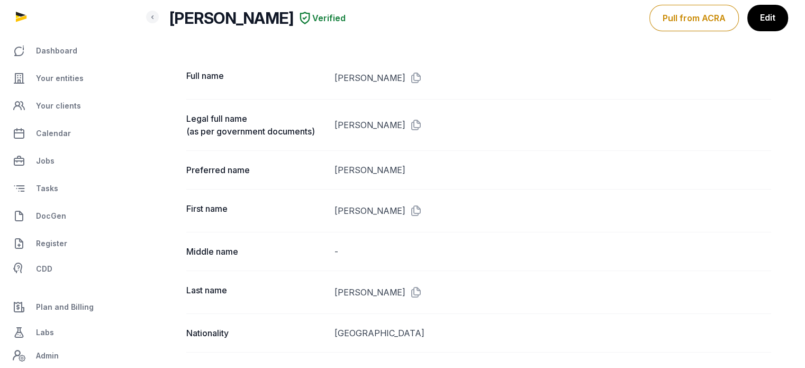
scroll to position [44, 0]
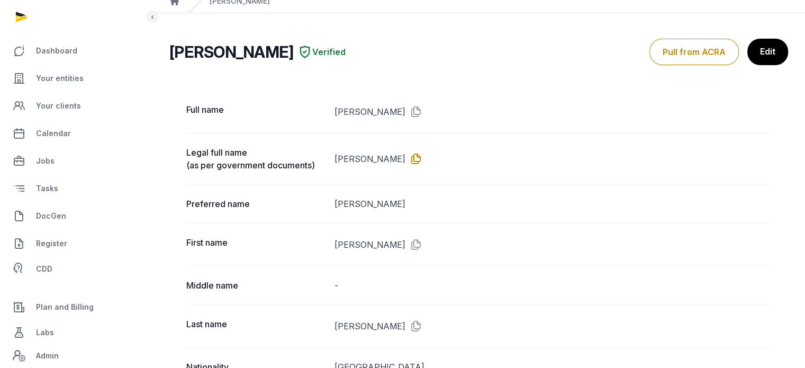
click at [414, 152] on icon at bounding box center [413, 158] width 17 height 17
click at [70, 81] on span "Your entities" at bounding box center [60, 78] width 48 height 13
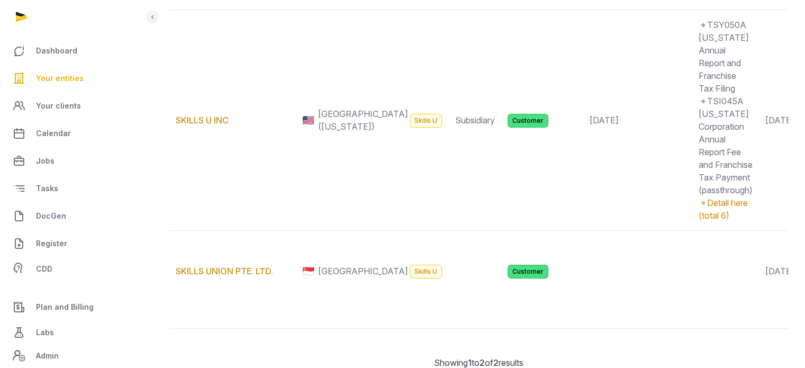
scroll to position [194, 0]
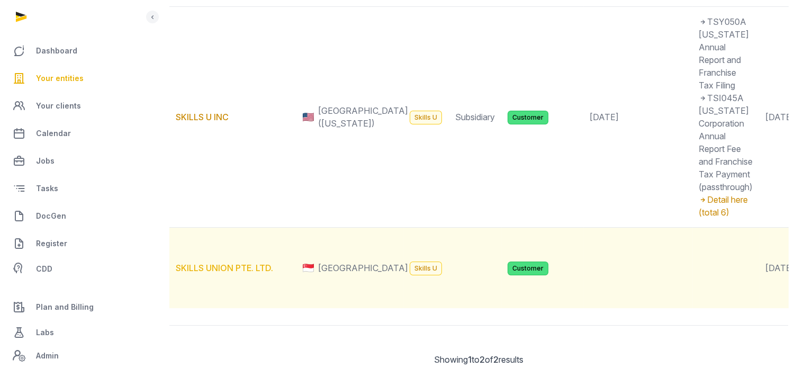
click at [235, 273] on link "SKILLS UNION PTE. LTD." at bounding box center [224, 267] width 97 height 11
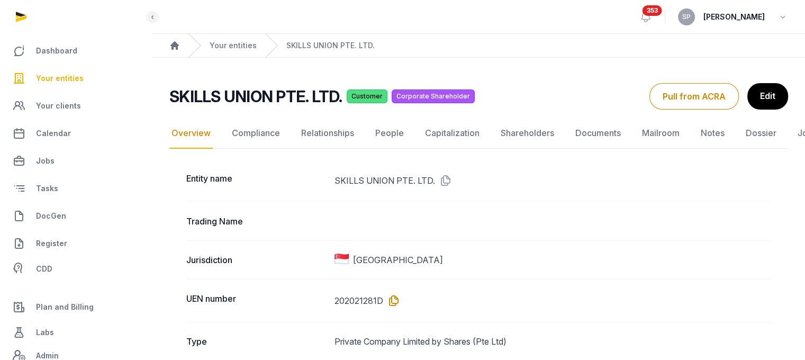
click at [394, 298] on icon at bounding box center [391, 300] width 17 height 17
click at [595, 135] on link "Documents" at bounding box center [598, 133] width 50 height 31
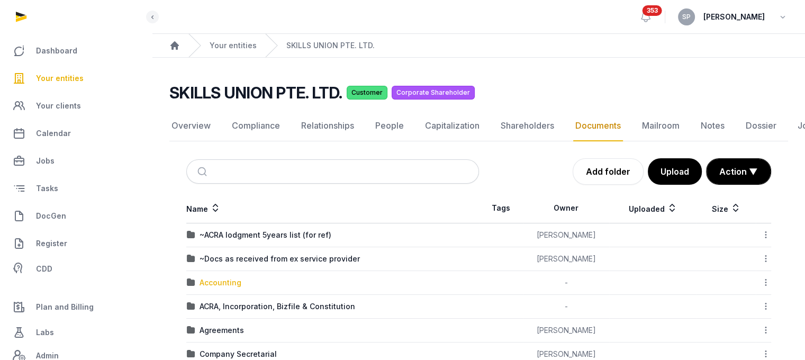
click at [239, 281] on div "Accounting" at bounding box center [220, 282] width 42 height 11
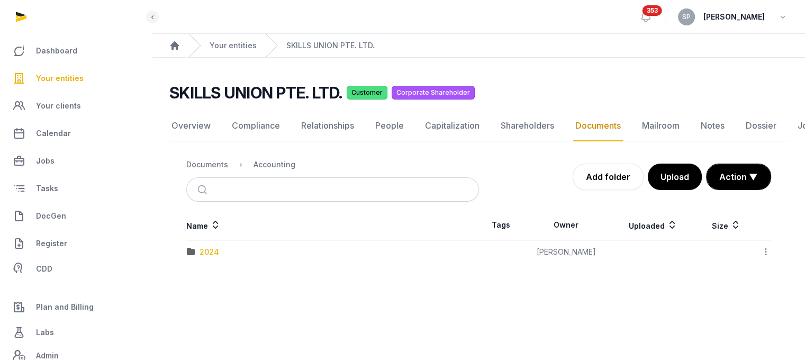
click at [212, 252] on div "2024" at bounding box center [209, 252] width 20 height 11
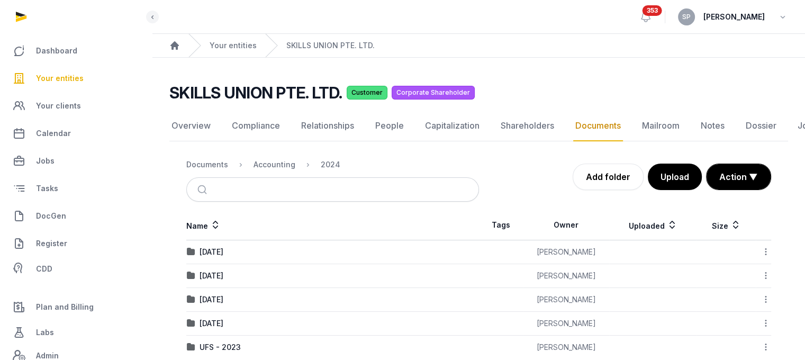
scroll to position [19, 0]
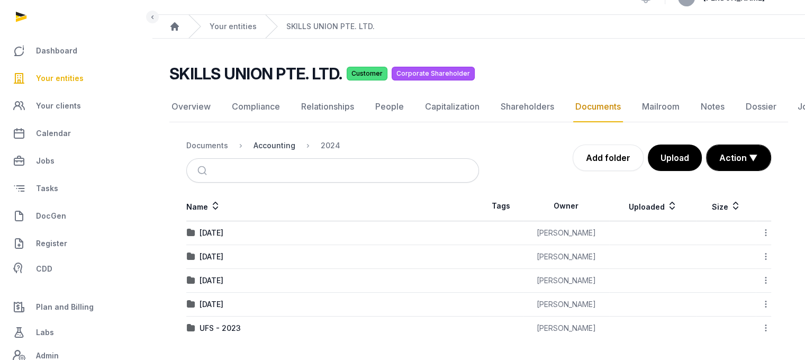
click at [285, 143] on div "Accounting" at bounding box center [274, 145] width 42 height 11
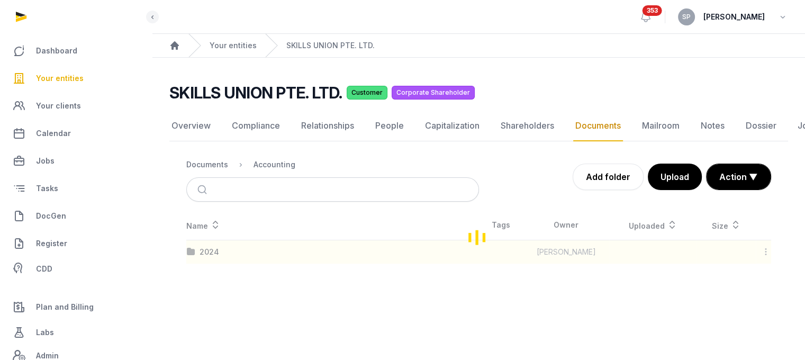
scroll to position [8, 0]
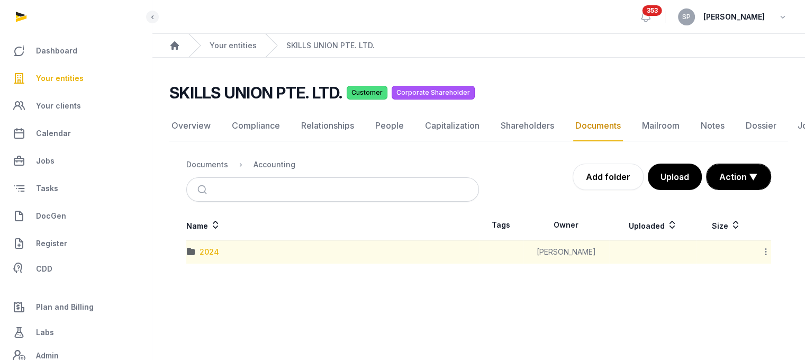
click at [211, 247] on div "2024" at bounding box center [209, 252] width 20 height 11
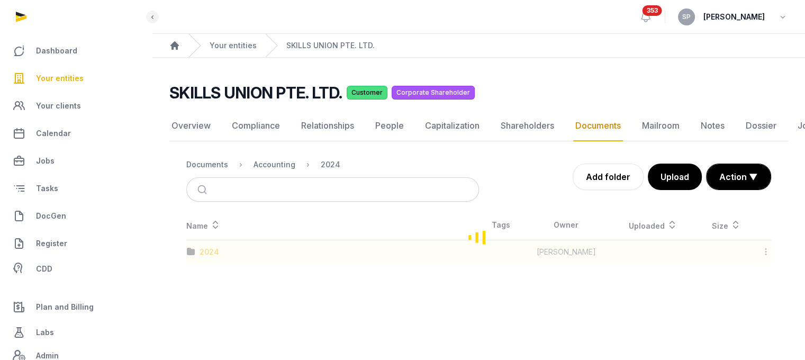
scroll to position [19, 0]
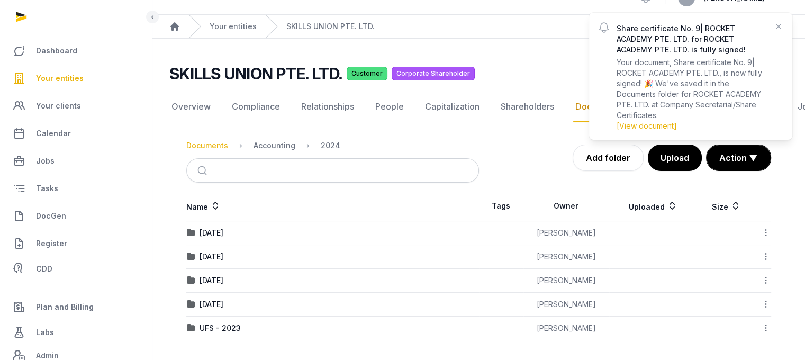
click at [211, 150] on div "Documents" at bounding box center [207, 145] width 42 height 11
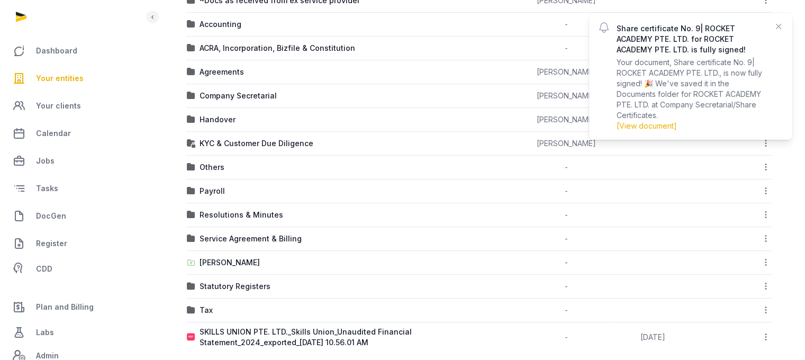
scroll to position [269, 0]
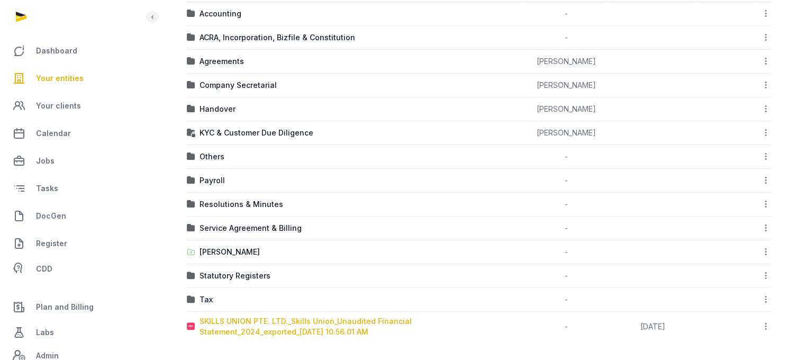
click at [326, 320] on div "SKILLS UNION PTE. LTD._Skills Union_Unaudited Financial Statement_2024_exported…" at bounding box center [338, 326] width 279 height 21
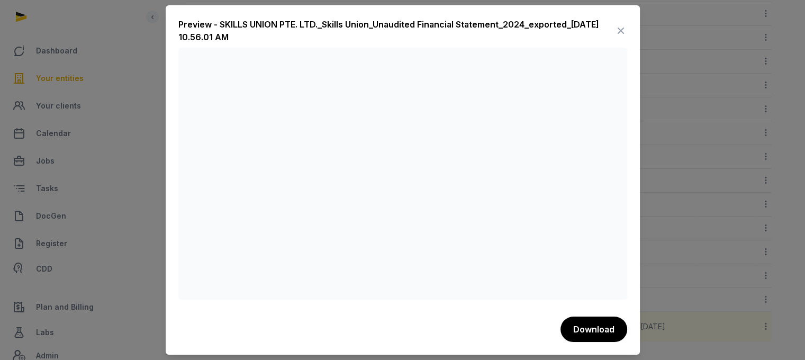
click at [619, 26] on icon at bounding box center [620, 30] width 13 height 17
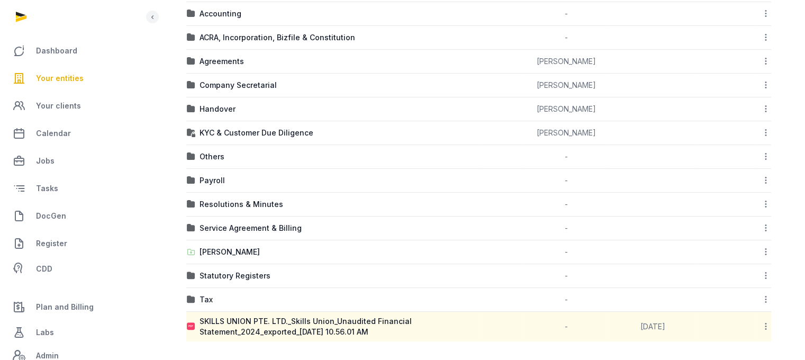
scroll to position [0, 0]
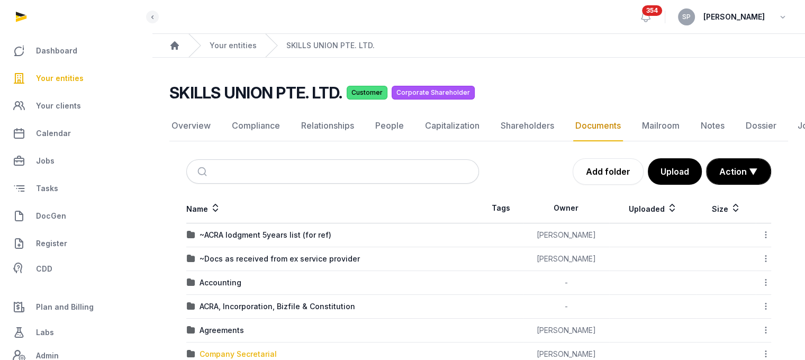
click at [226, 355] on div "Company Secretarial" at bounding box center [237, 354] width 77 height 11
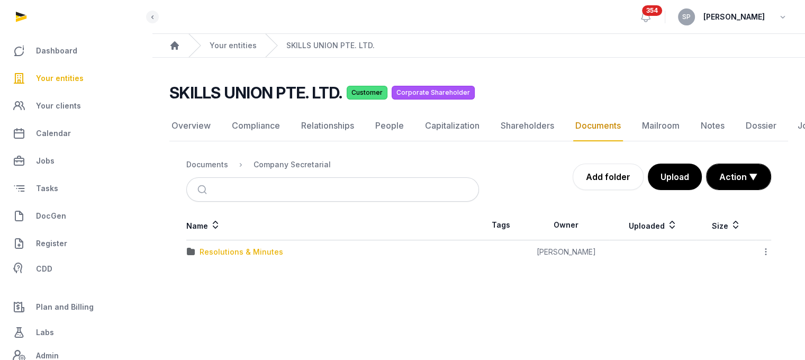
click at [252, 253] on div "Resolutions & Minutes" at bounding box center [241, 252] width 84 height 11
click at [213, 277] on div "2025" at bounding box center [208, 275] width 19 height 11
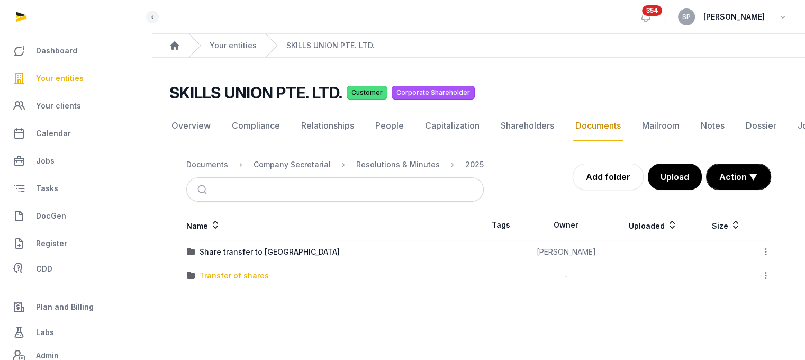
click at [215, 277] on div "Transfer of shares" at bounding box center [233, 275] width 69 height 11
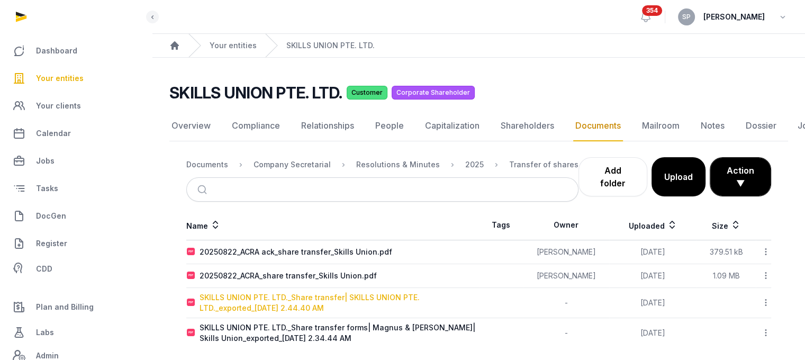
click at [324, 307] on div "SKILLS UNION PTE. LTD._Share transfer| SKILLS UNION PTE. LTD._exported_[DATE] 2…" at bounding box center [338, 302] width 279 height 21
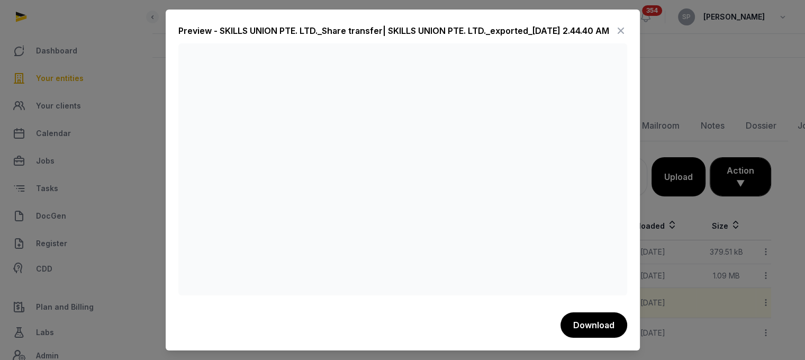
click at [617, 30] on icon at bounding box center [620, 30] width 13 height 17
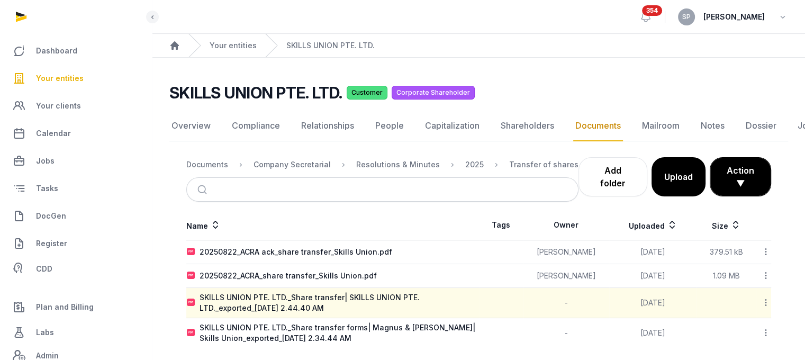
scroll to position [8, 0]
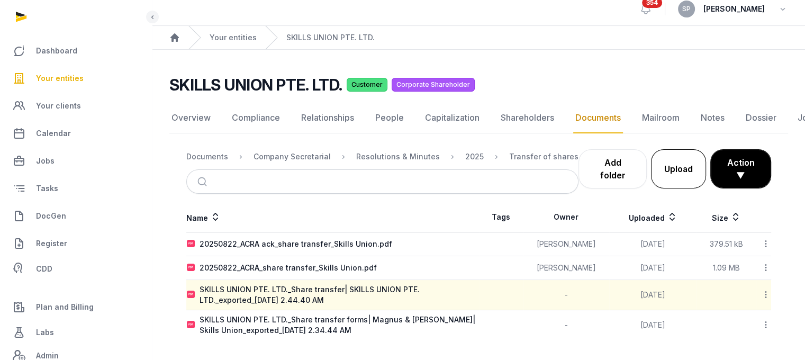
click at [682, 173] on button "Upload" at bounding box center [678, 168] width 55 height 39
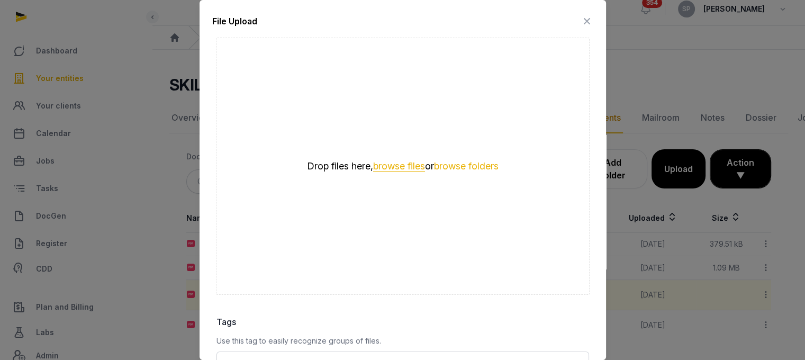
click at [408, 161] on button "browse files" at bounding box center [399, 166] width 52 height 10
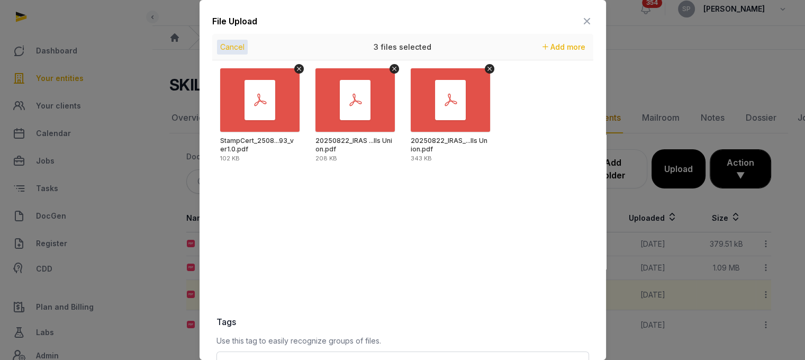
scroll to position [149, 0]
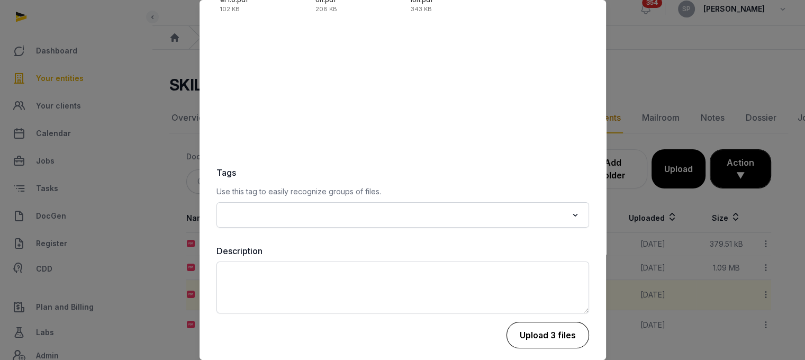
click at [556, 338] on button "Upload 3 files" at bounding box center [547, 335] width 83 height 26
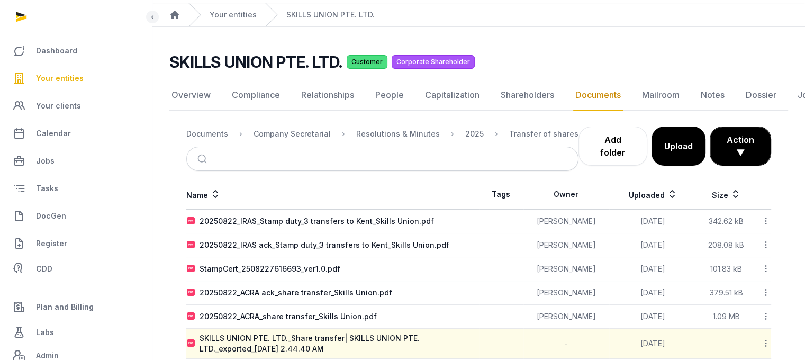
scroll to position [79, 0]
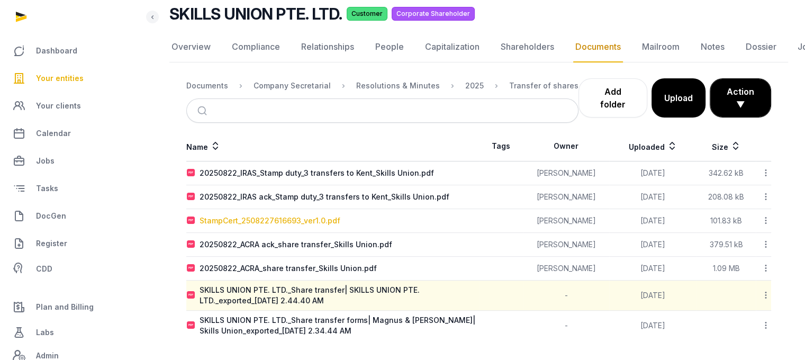
click at [322, 223] on div "StampCert_2508227616693_ver1.0.pdf" at bounding box center [269, 220] width 141 height 11
